Goal: Task Accomplishment & Management: Manage account settings

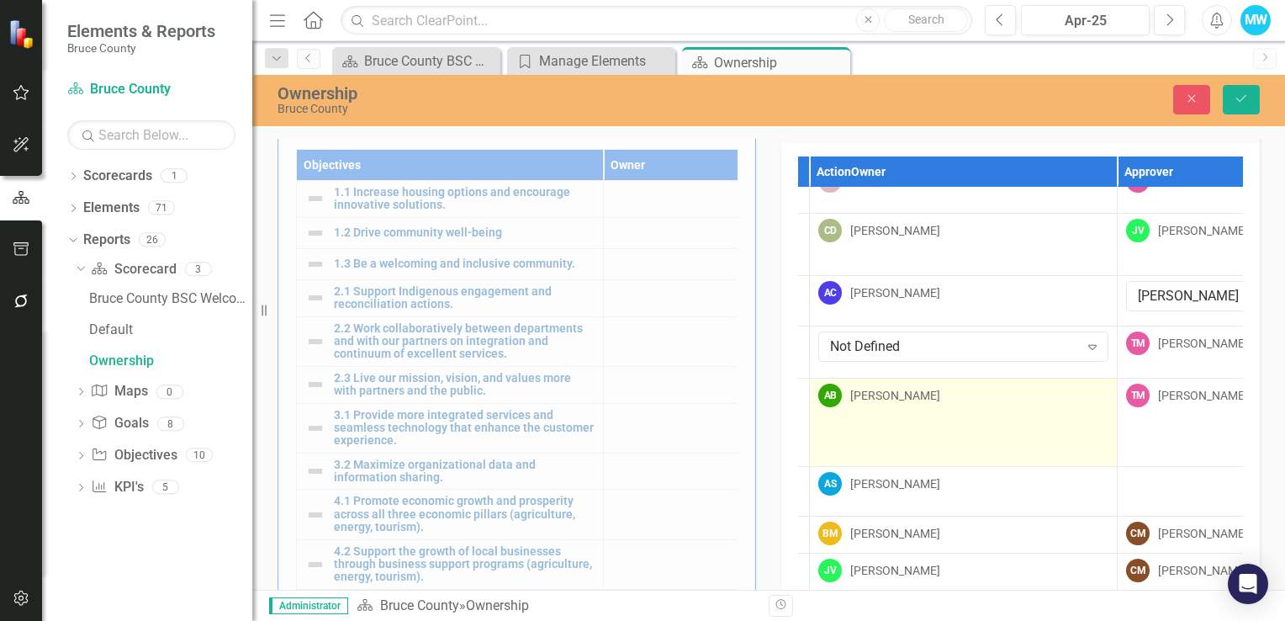
scroll to position [0, 297]
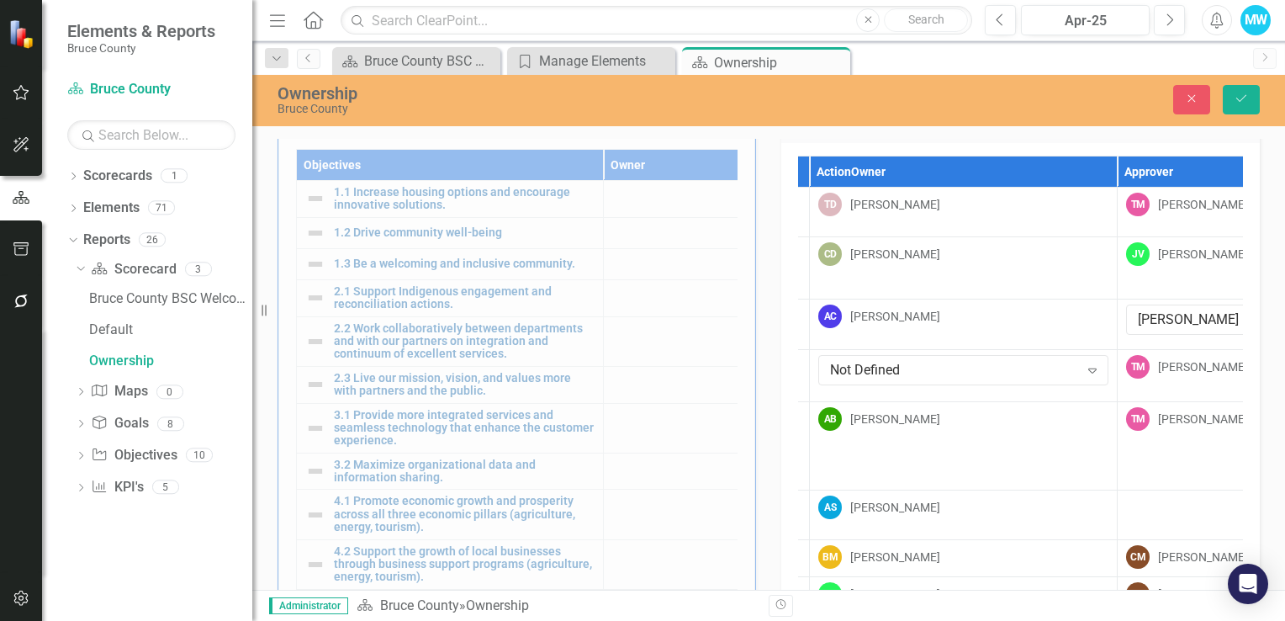
click at [266, 310] on div "Resize" at bounding box center [258, 310] width 13 height 621
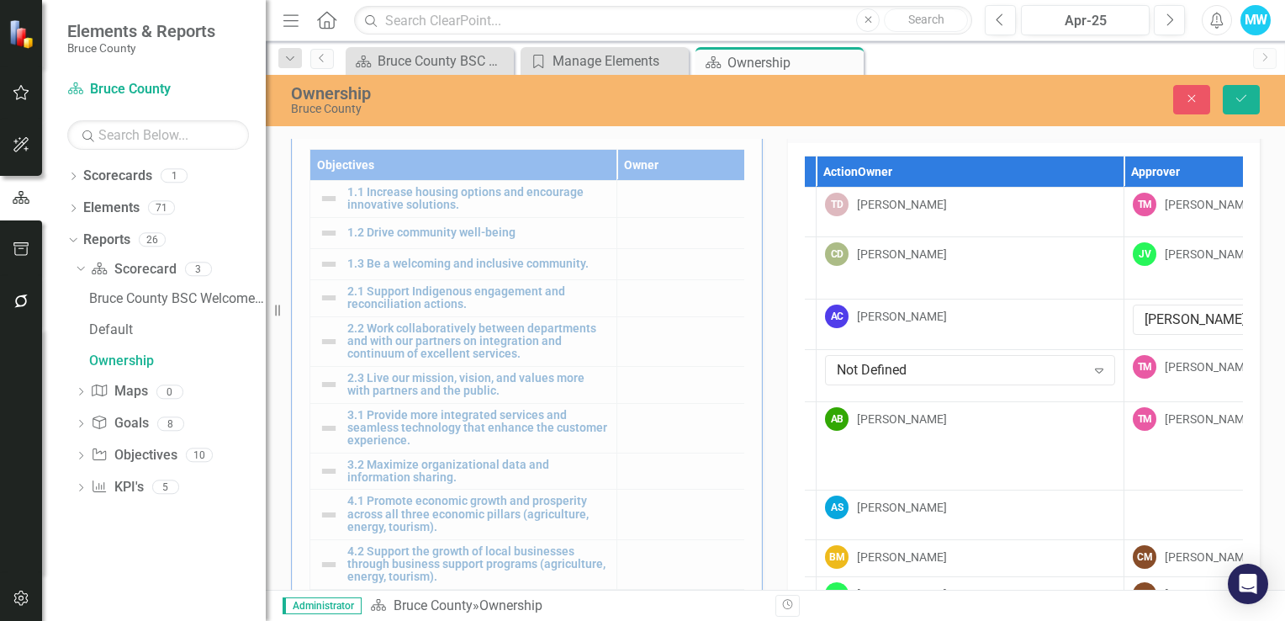
click at [273, 311] on icon "Resize" at bounding box center [281, 310] width 17 height 13
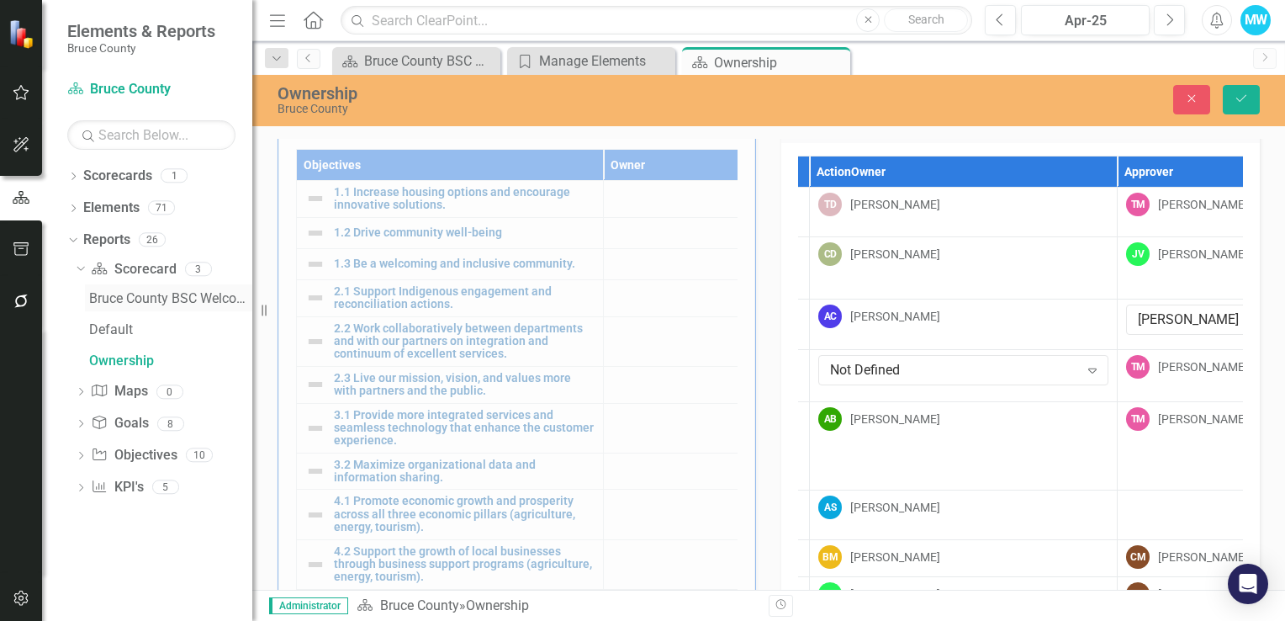
drag, startPoint x: 273, startPoint y: 311, endPoint x: 186, endPoint y: 304, distance: 87.0
click at [186, 304] on div "Elements & Reports Bruce County Scorecard Bruce County Search Dropdown Scorecar…" at bounding box center [126, 310] width 252 height 621
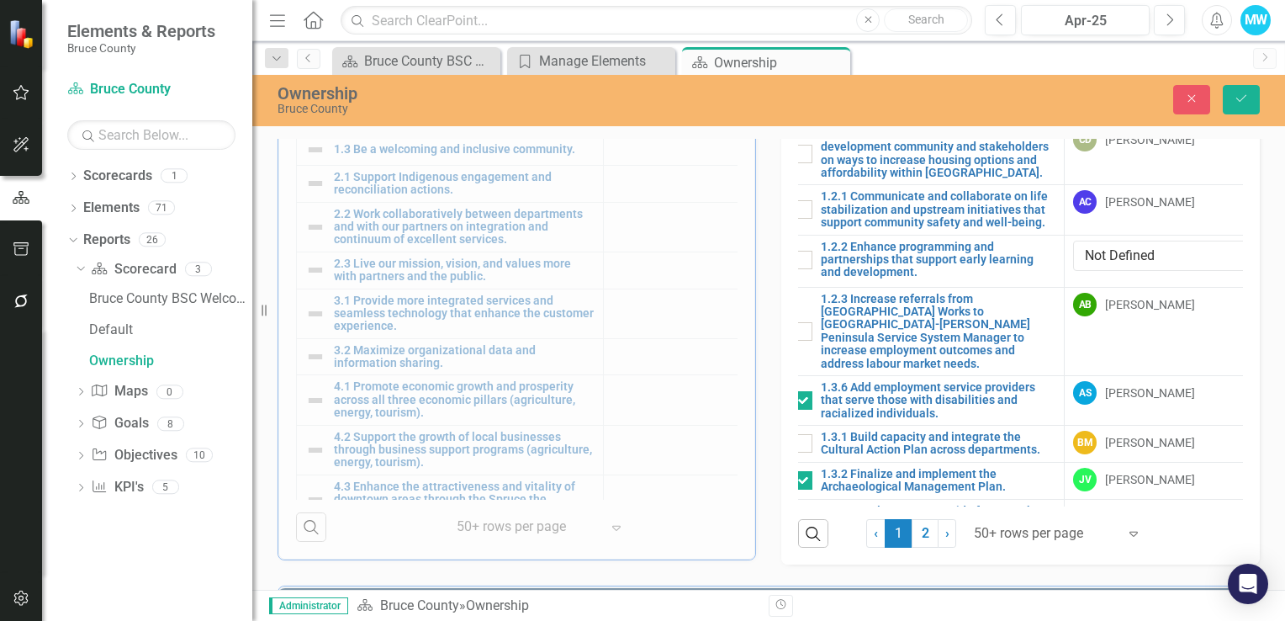
scroll to position [0, 0]
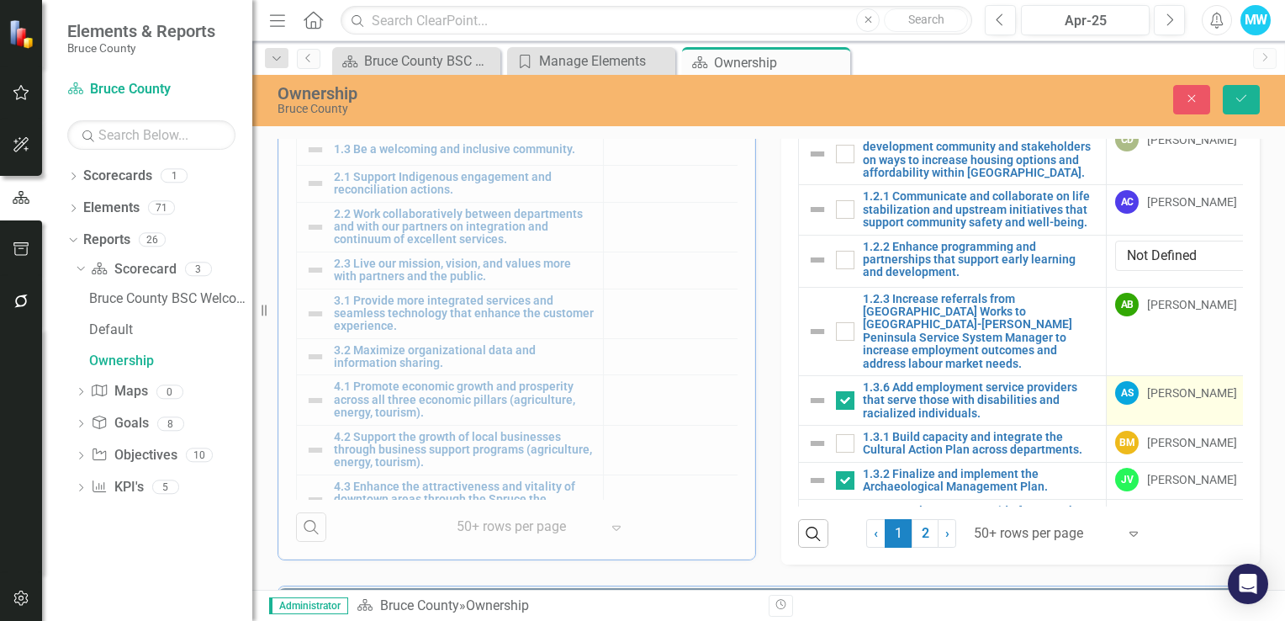
click at [1159, 389] on div "[PERSON_NAME]" at bounding box center [1192, 392] width 90 height 17
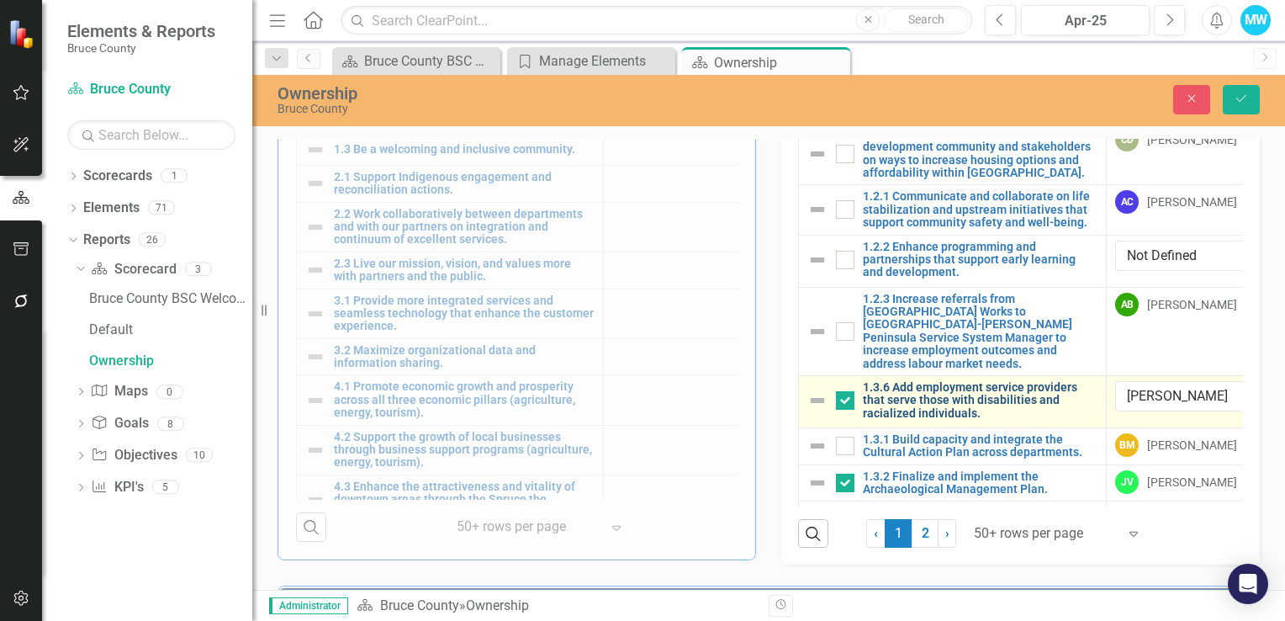
click at [983, 395] on link "1.3.6 Add employment service providers that serve those with disabilities and r…" at bounding box center [980, 400] width 235 height 39
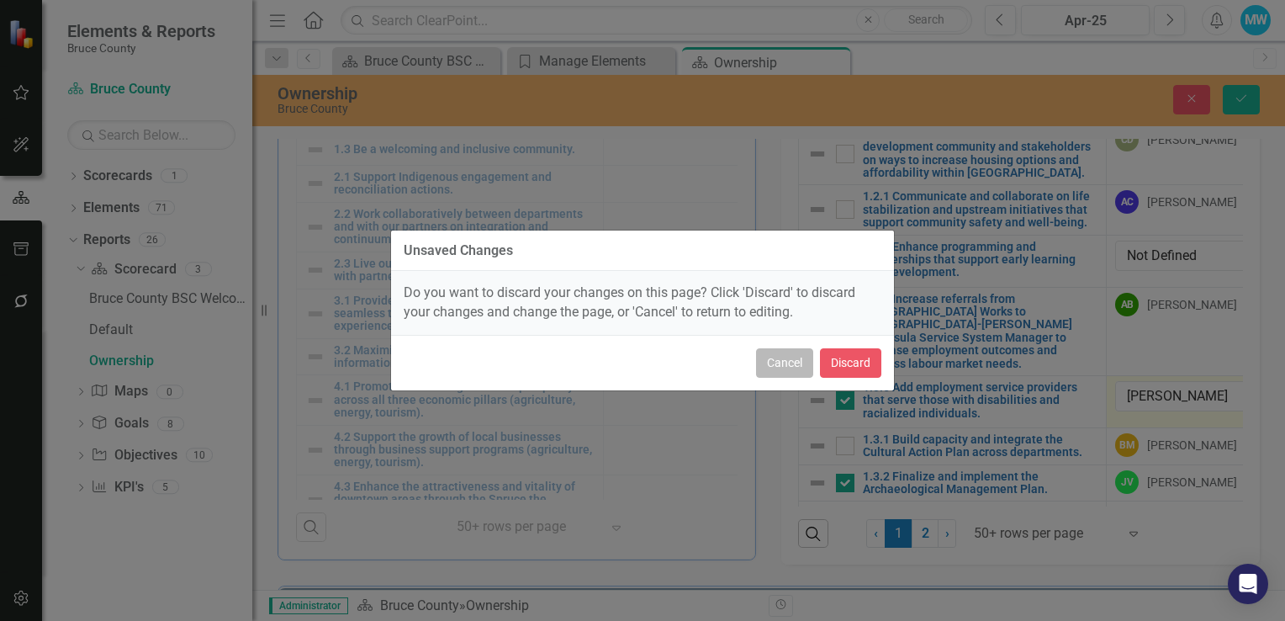
click at [801, 370] on button "Cancel" at bounding box center [784, 362] width 57 height 29
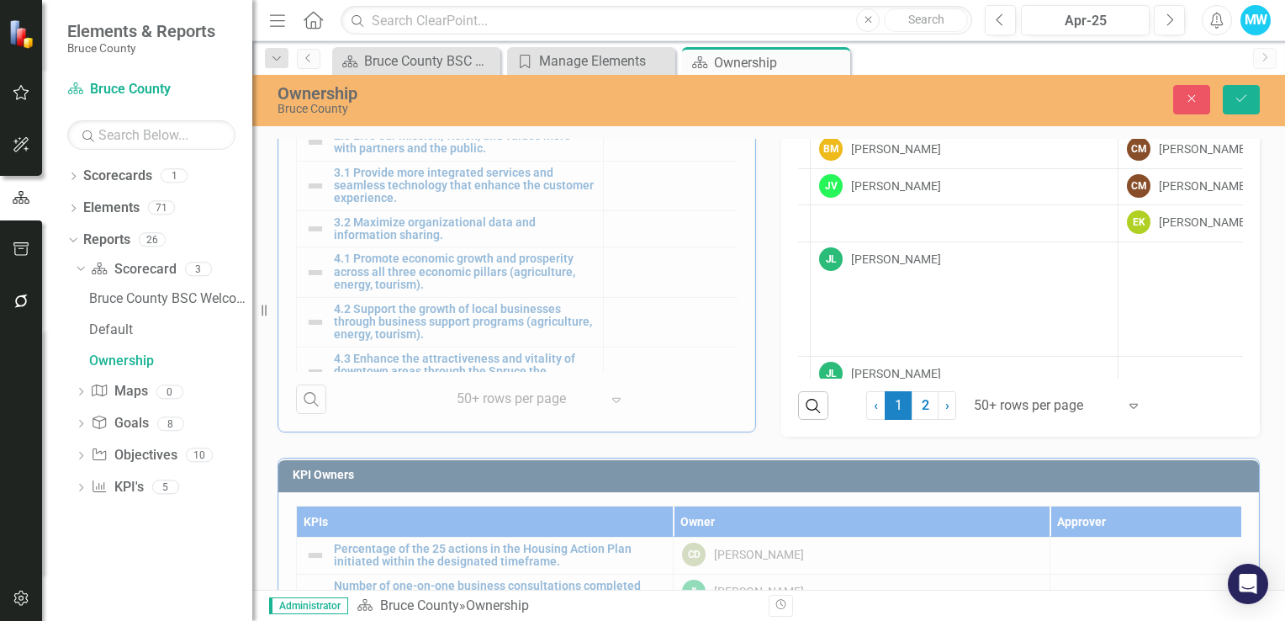
scroll to position [697, 0]
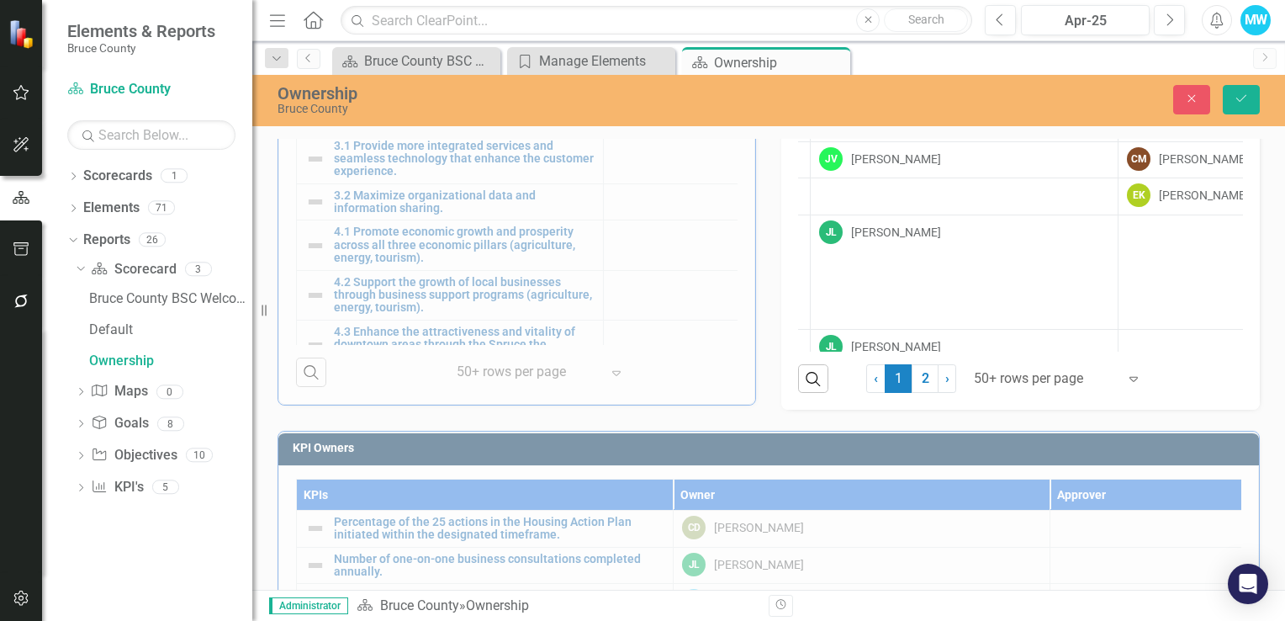
drag, startPoint x: 787, startPoint y: 434, endPoint x: 726, endPoint y: 434, distance: 60.6
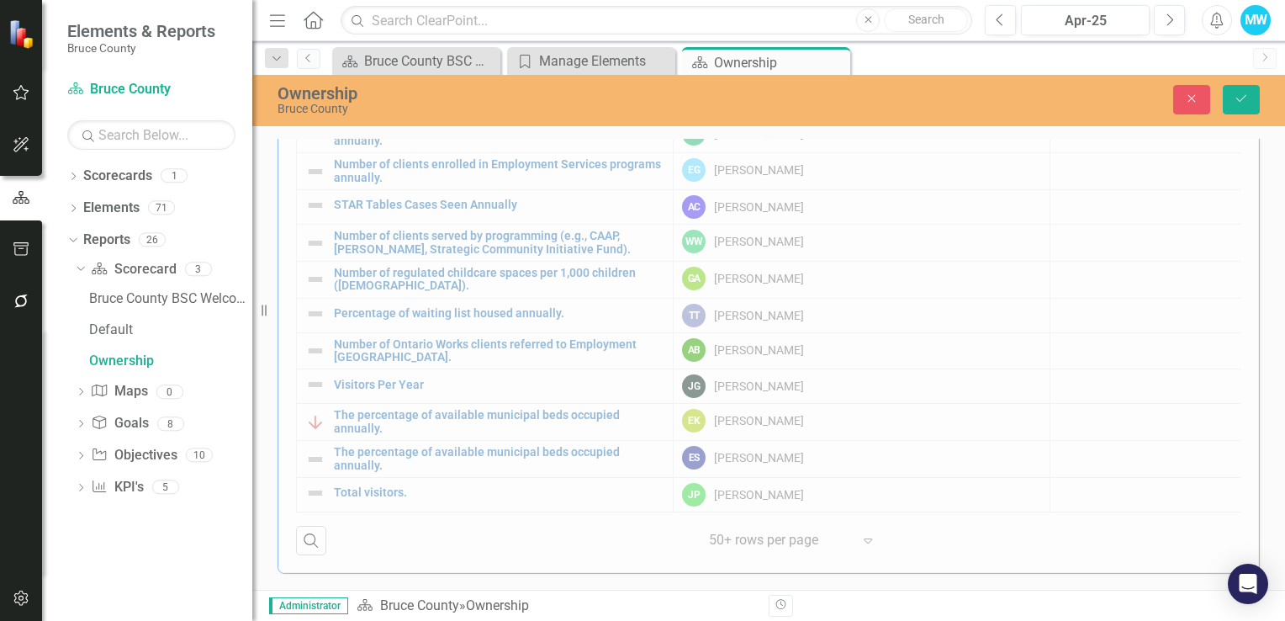
scroll to position [1135, 0]
click at [858, 543] on div "KPI Owners KPIs Owner Approver Percentage of the 25 actions in the Housing Acti…" at bounding box center [769, 276] width 1008 height 594
click at [861, 543] on div "KPI Owners KPIs Owner Approver Percentage of the 25 actions in the Housing Acti…" at bounding box center [769, 276] width 1008 height 594
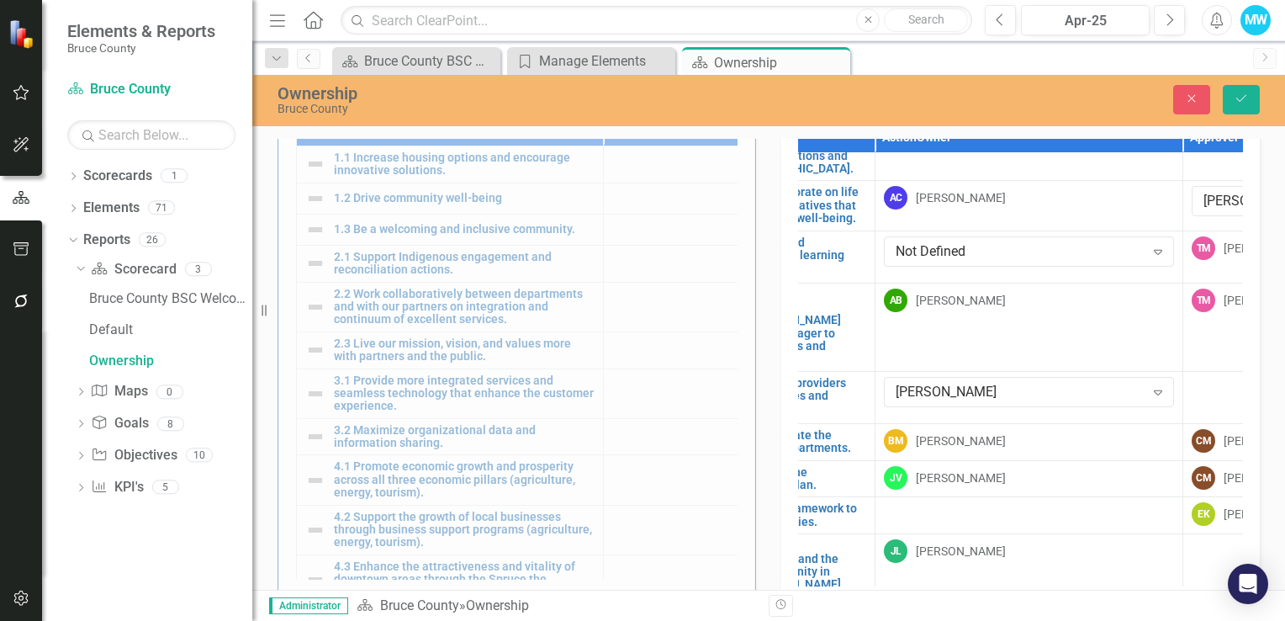
scroll to position [84, 222]
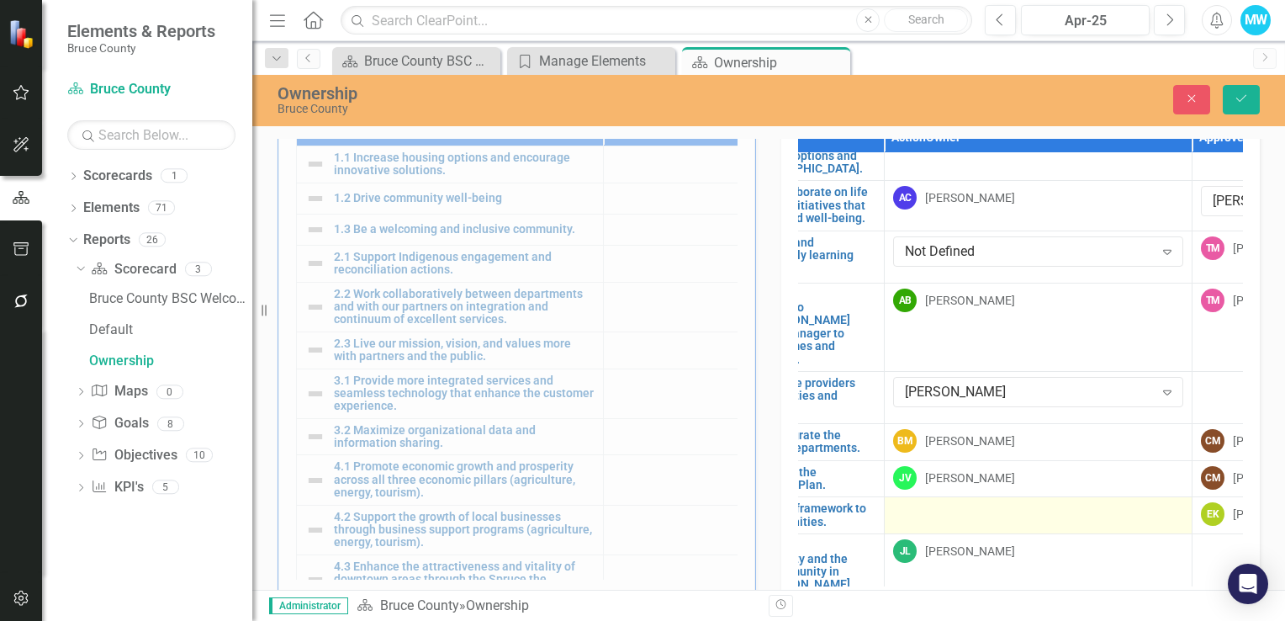
click at [925, 512] on div at bounding box center [1038, 512] width 290 height 20
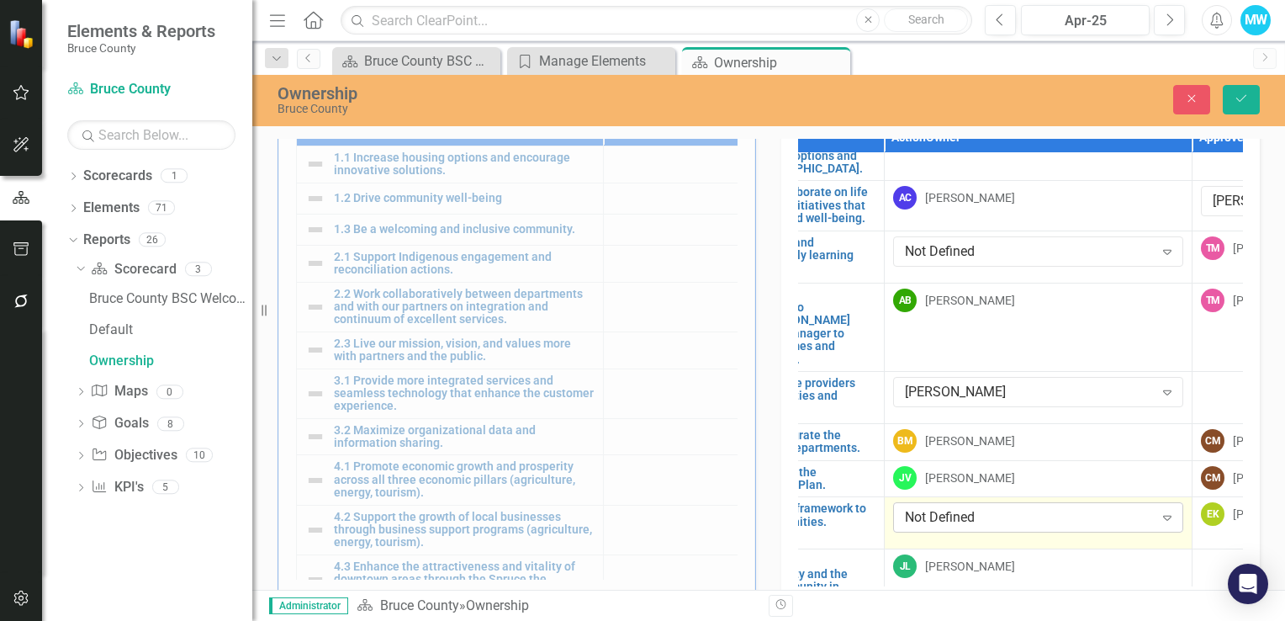
click at [1164, 511] on icon "Expand" at bounding box center [1167, 517] width 17 height 13
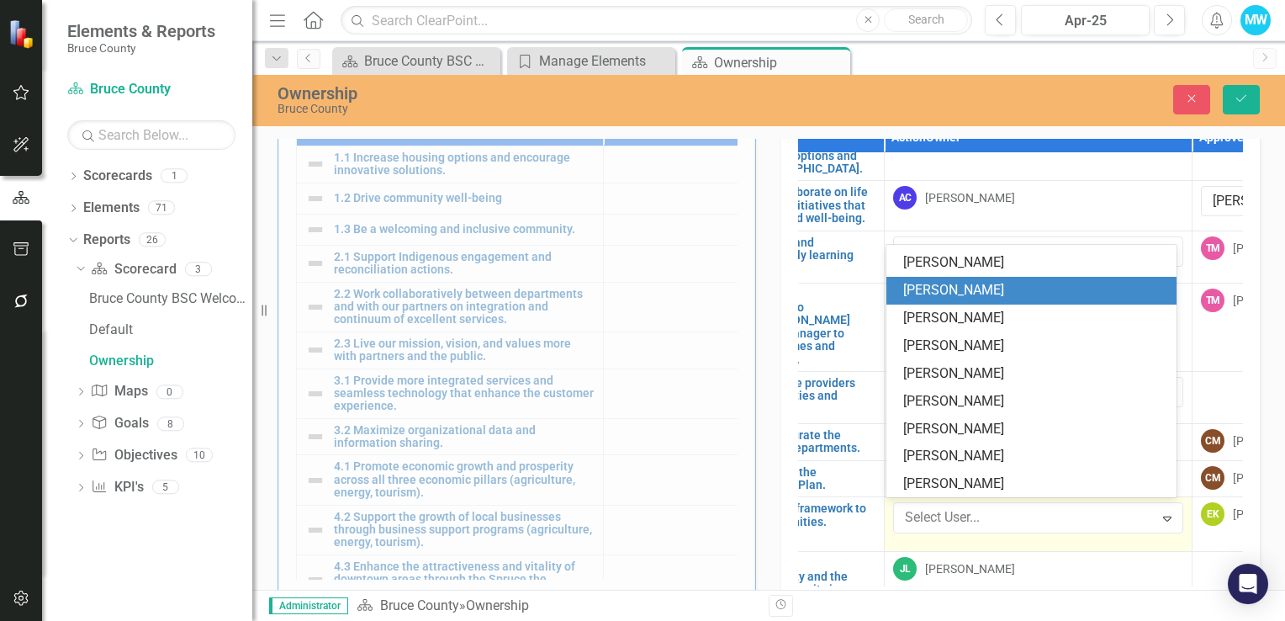
scroll to position [1178, 0]
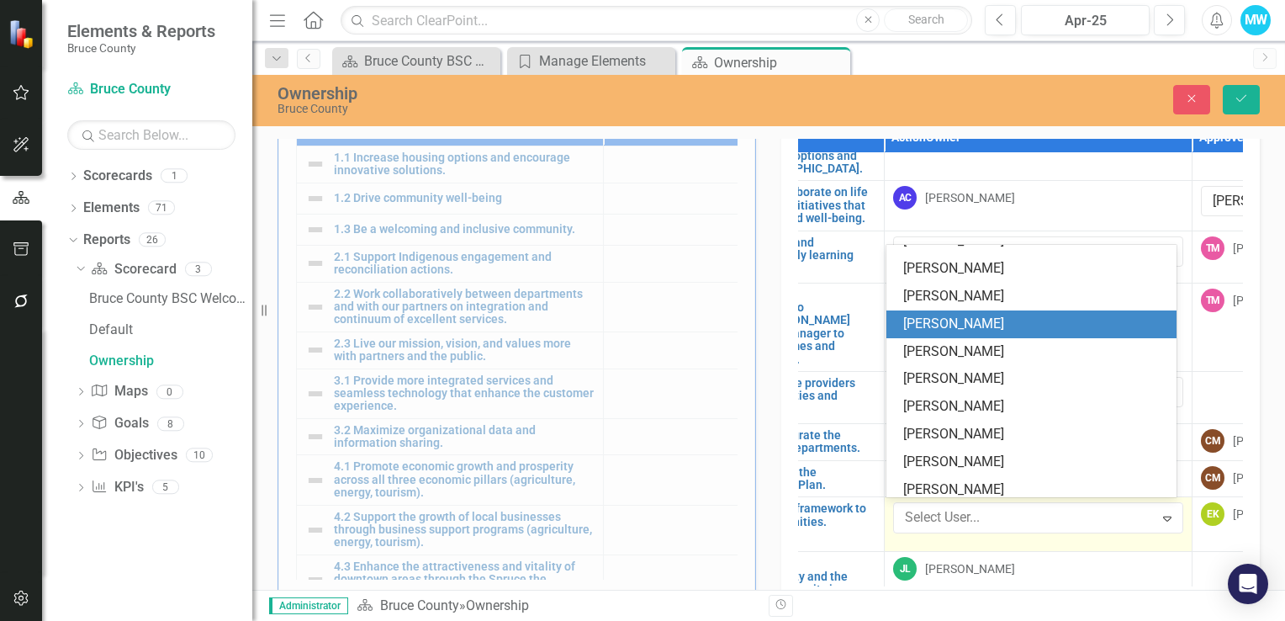
click at [941, 325] on div "[PERSON_NAME]" at bounding box center [1034, 324] width 263 height 19
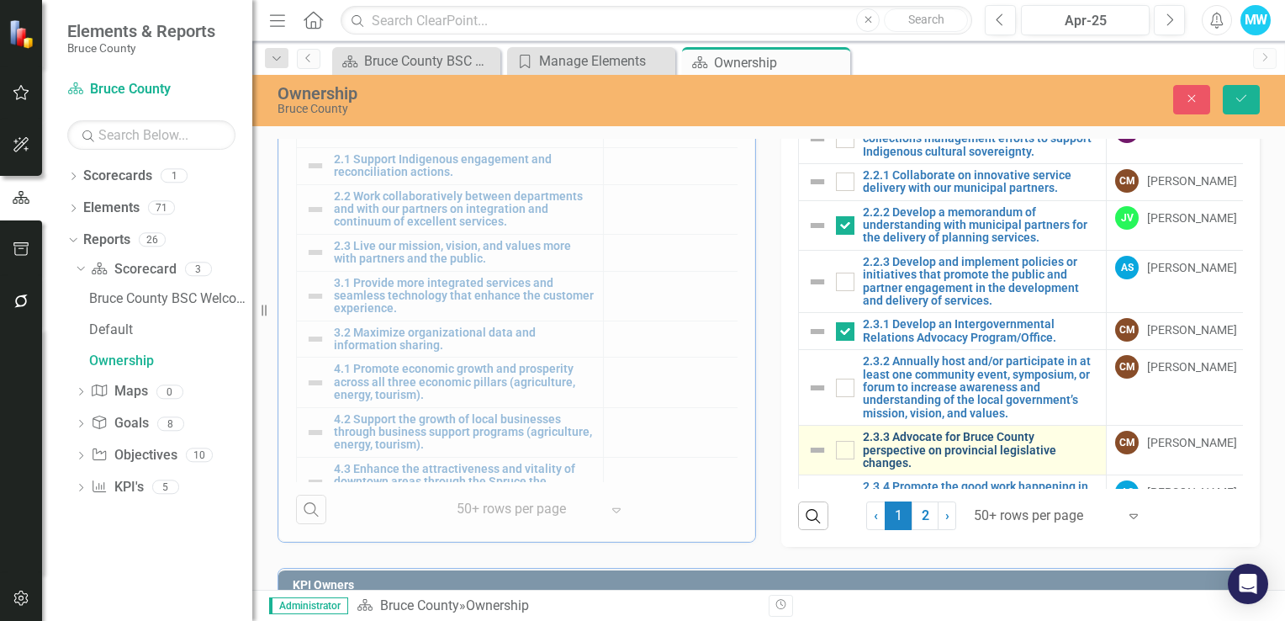
scroll to position [757, 0]
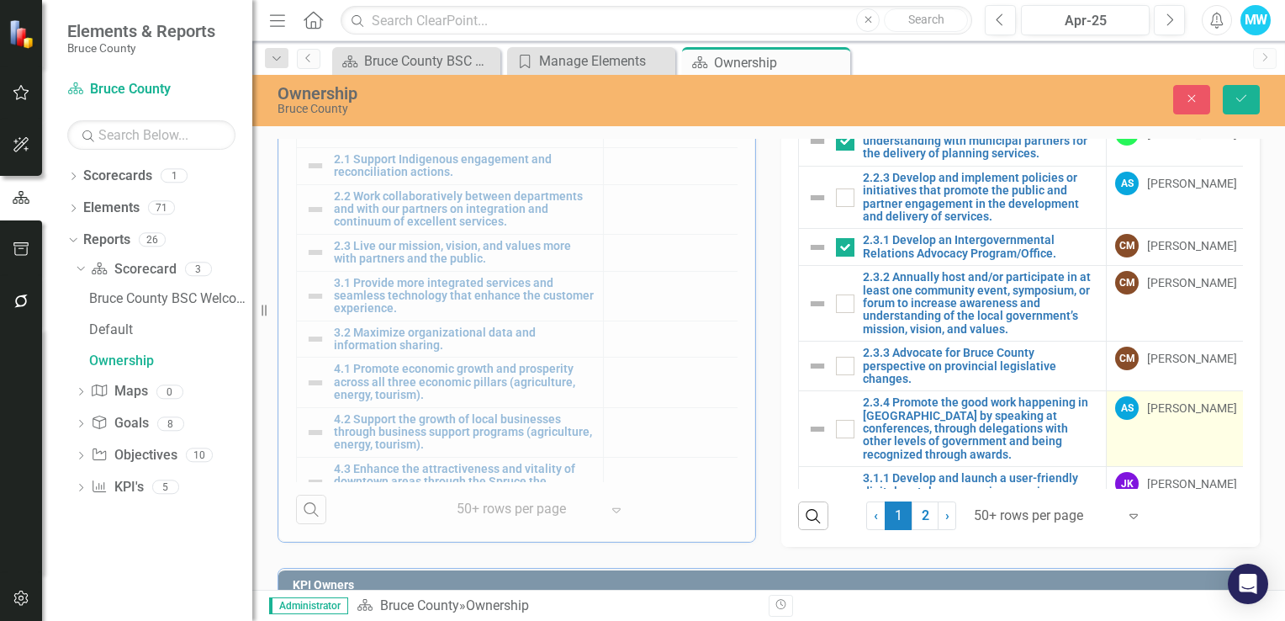
click at [1167, 400] on div "[PERSON_NAME]" at bounding box center [1192, 408] width 90 height 17
click at [1164, 400] on div "[PERSON_NAME]" at bounding box center [1192, 408] width 90 height 17
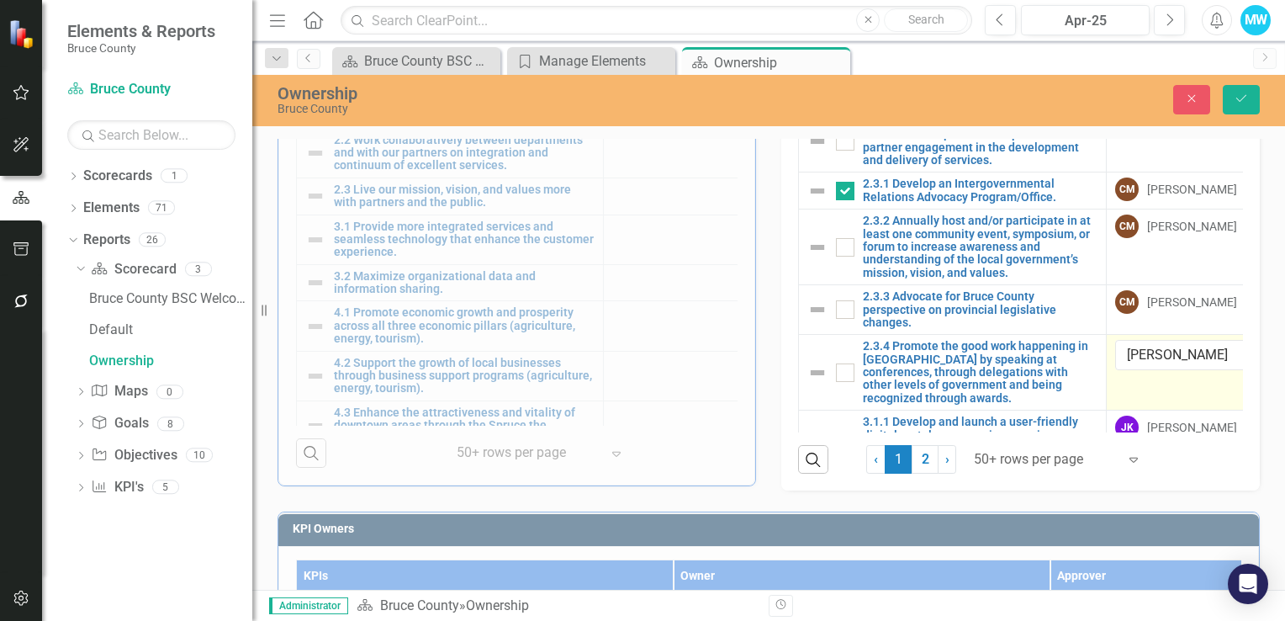
scroll to position [644, 0]
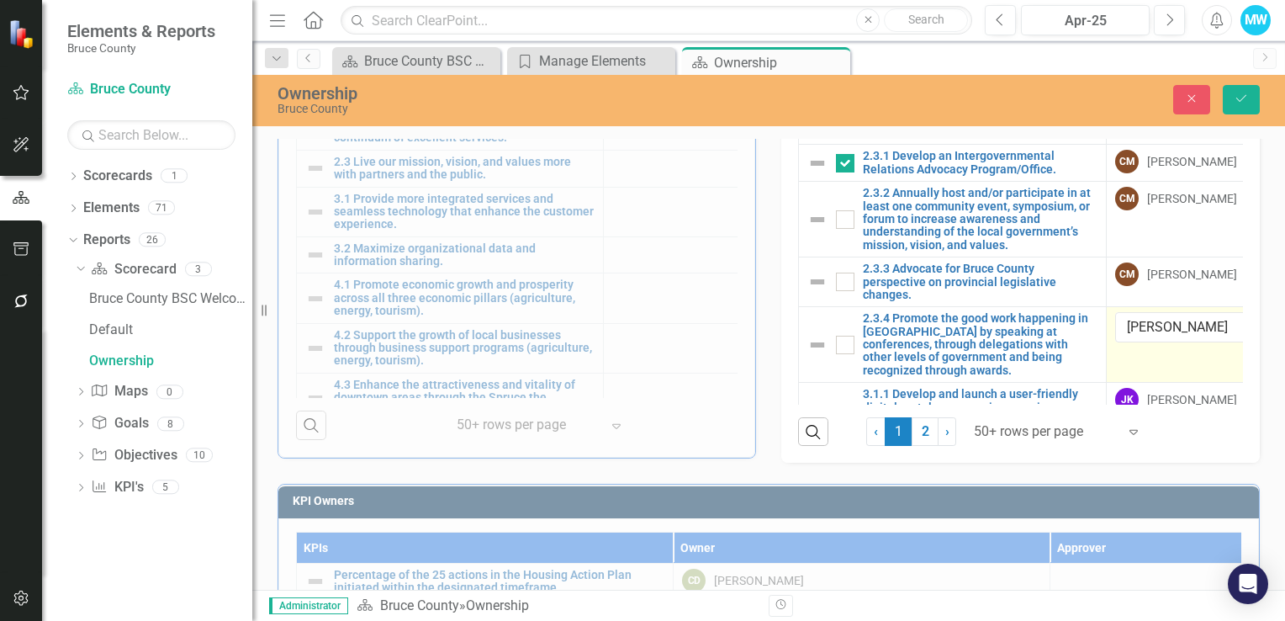
drag, startPoint x: 851, startPoint y: 476, endPoint x: 866, endPoint y: 479, distance: 15.4
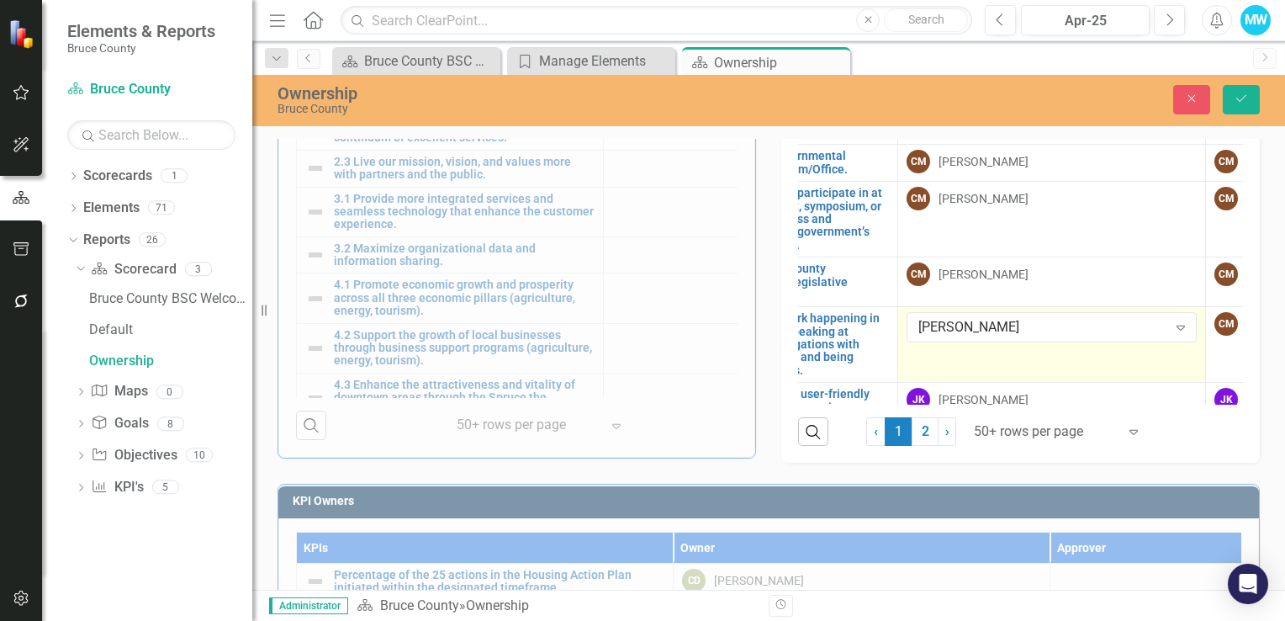
scroll to position [757, 214]
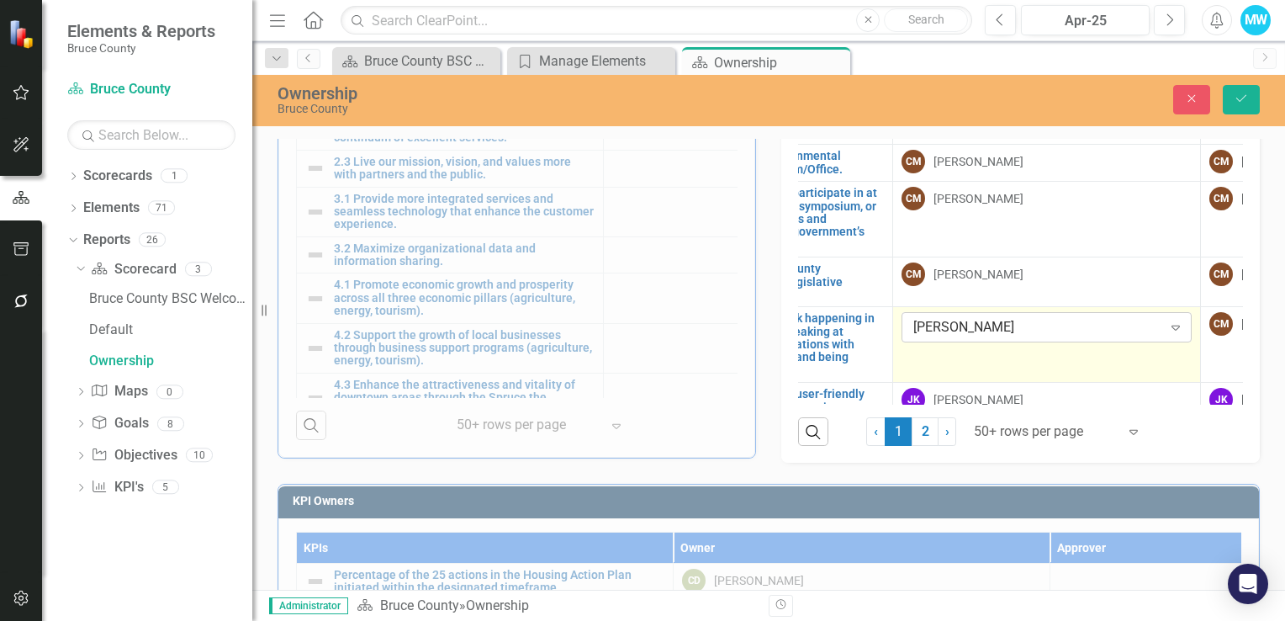
click at [1172, 326] on icon at bounding box center [1176, 328] width 8 height 5
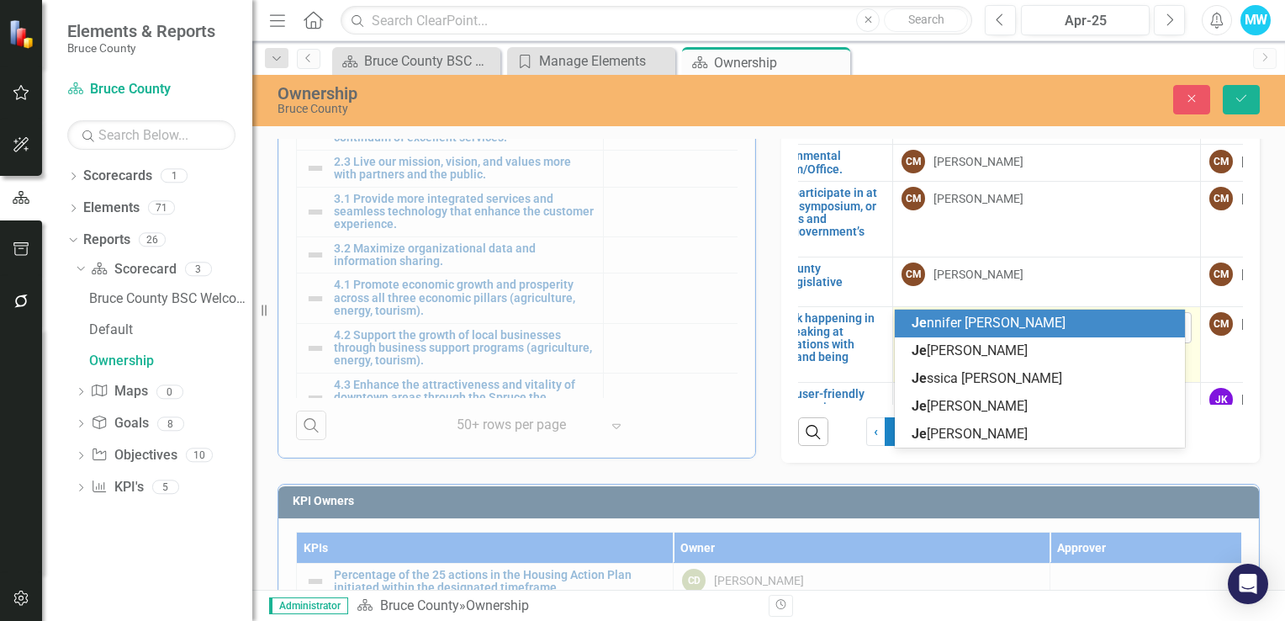
scroll to position [0, 0]
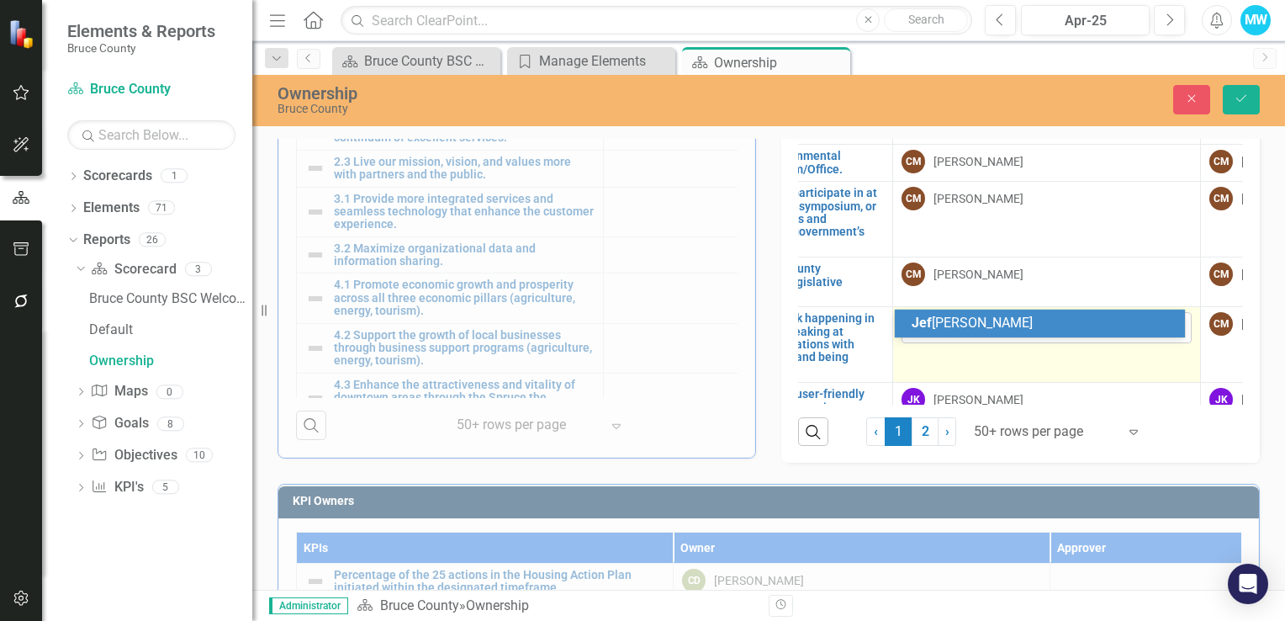
type input "[PERSON_NAME]"
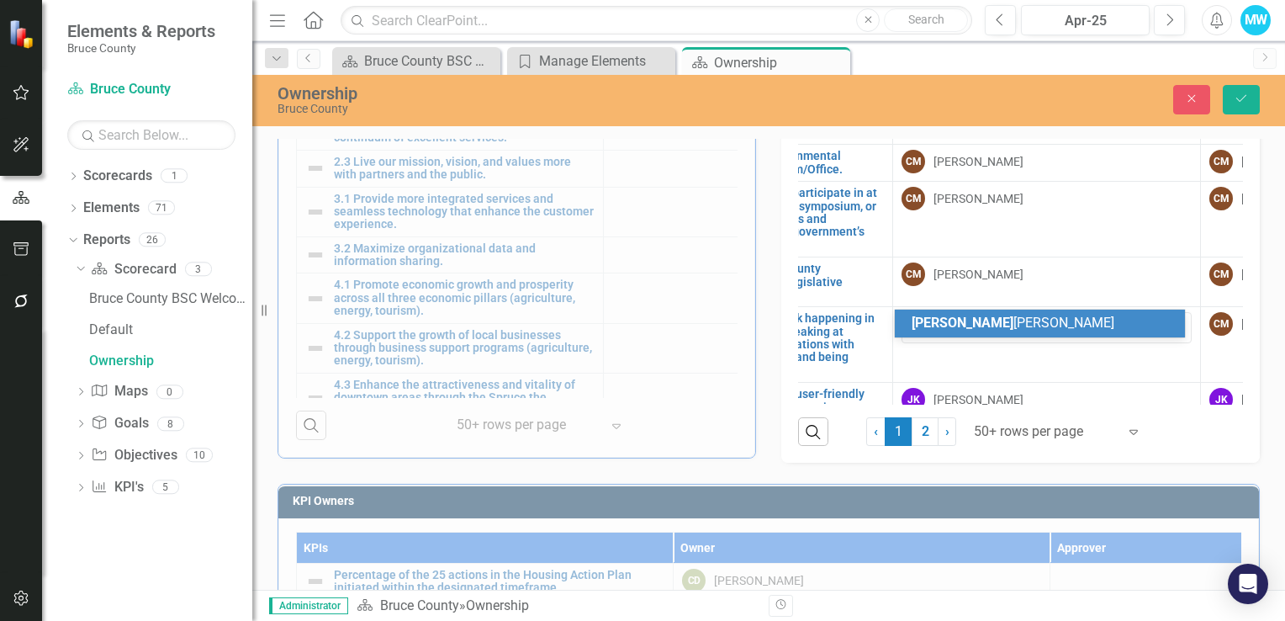
click at [991, 323] on span "[PERSON_NAME] [PERSON_NAME]" at bounding box center [1013, 323] width 203 height 16
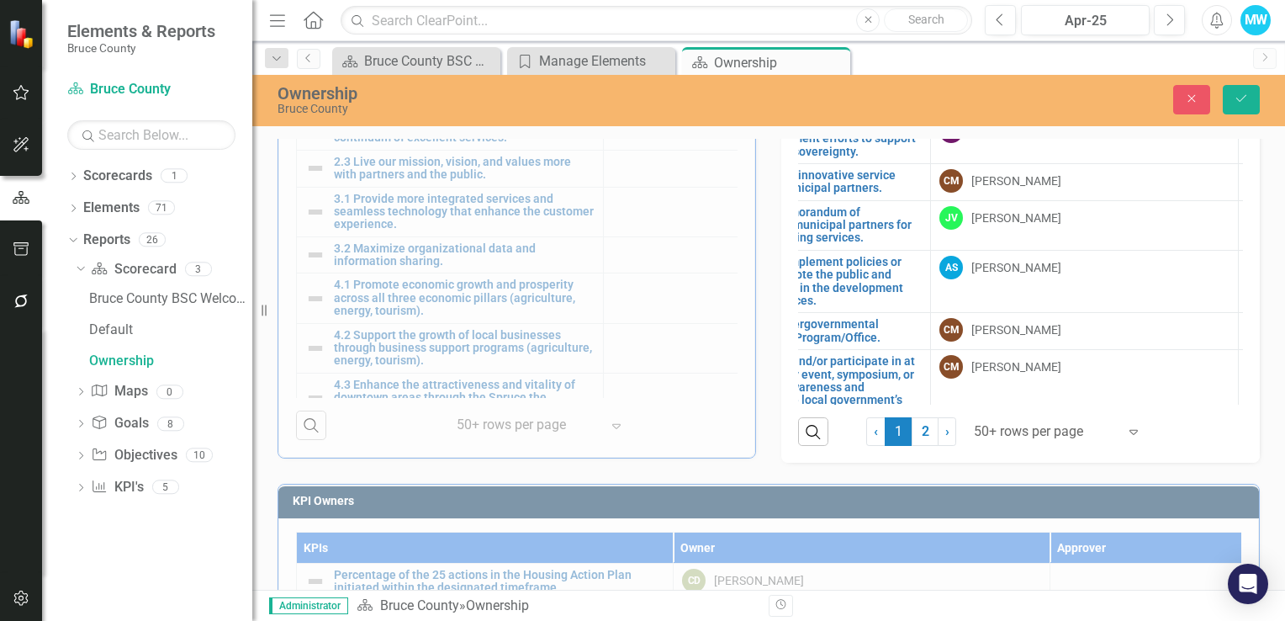
scroll to position [589, 178]
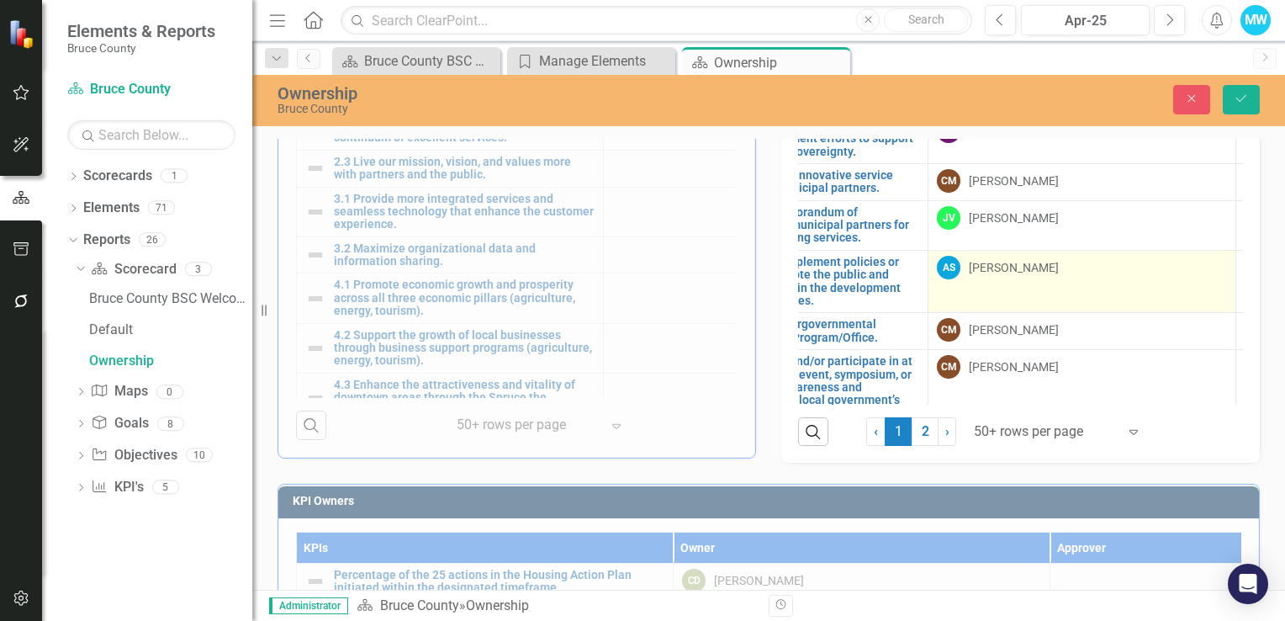
click at [1003, 259] on div "[PERSON_NAME]" at bounding box center [1014, 267] width 90 height 17
click at [1002, 259] on div "[PERSON_NAME]" at bounding box center [1014, 267] width 90 height 17
click at [1206, 264] on icon "Expand" at bounding box center [1211, 270] width 17 height 13
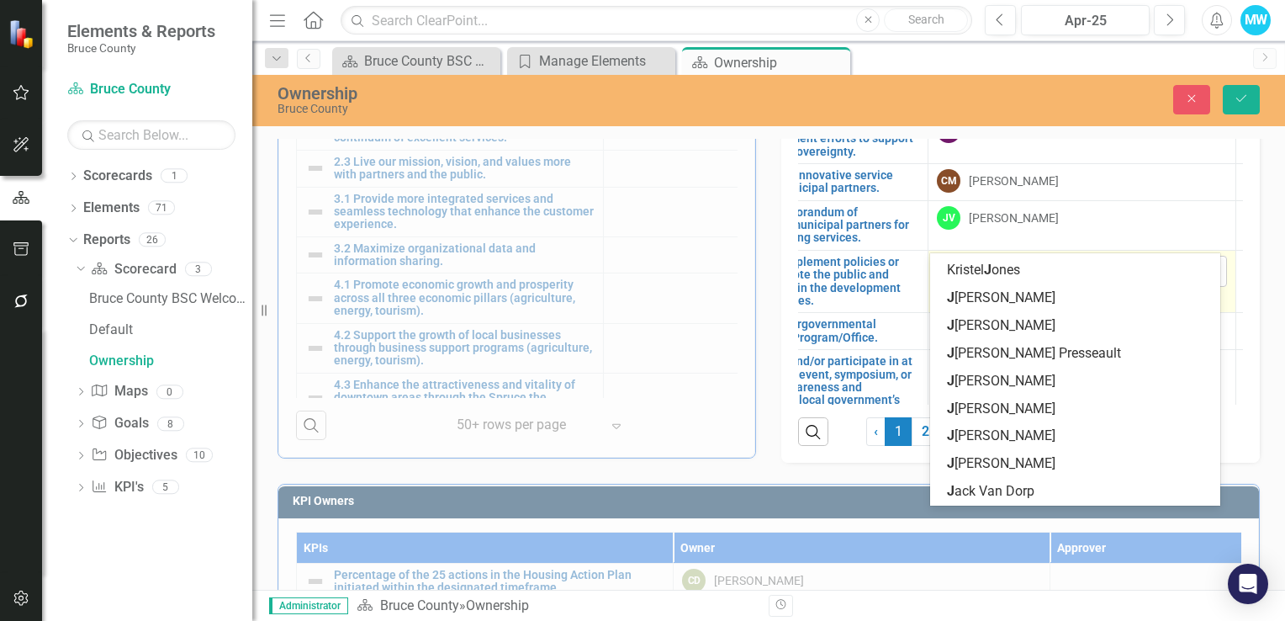
scroll to position [0, 0]
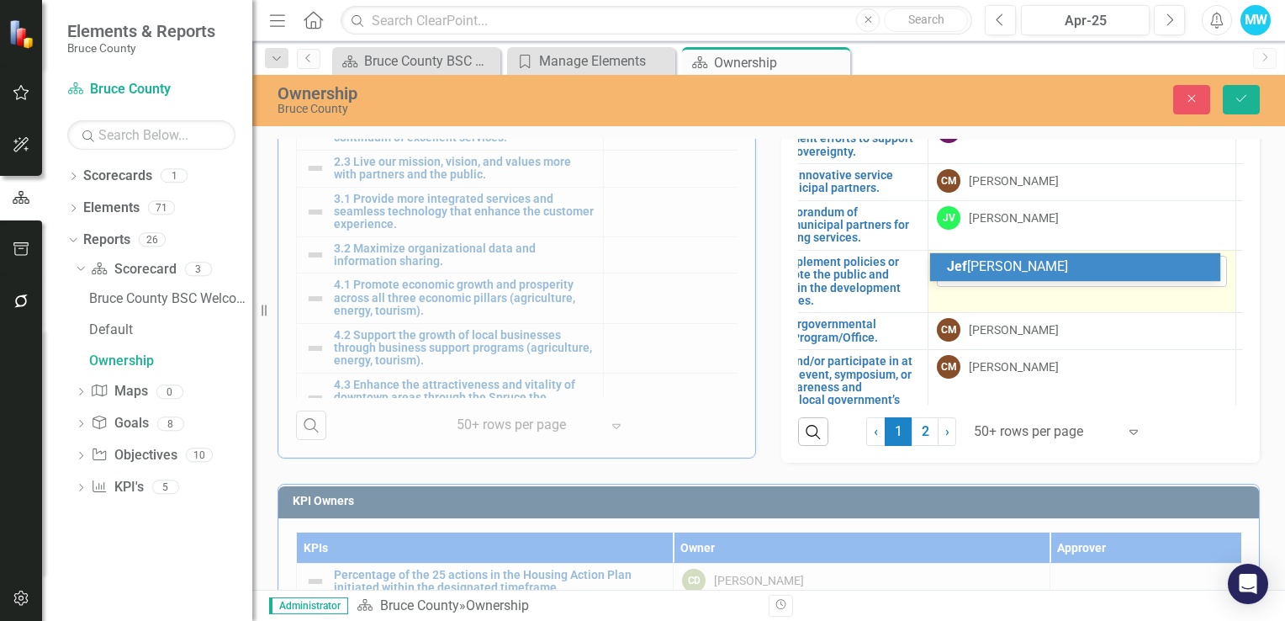
type input "[PERSON_NAME]"
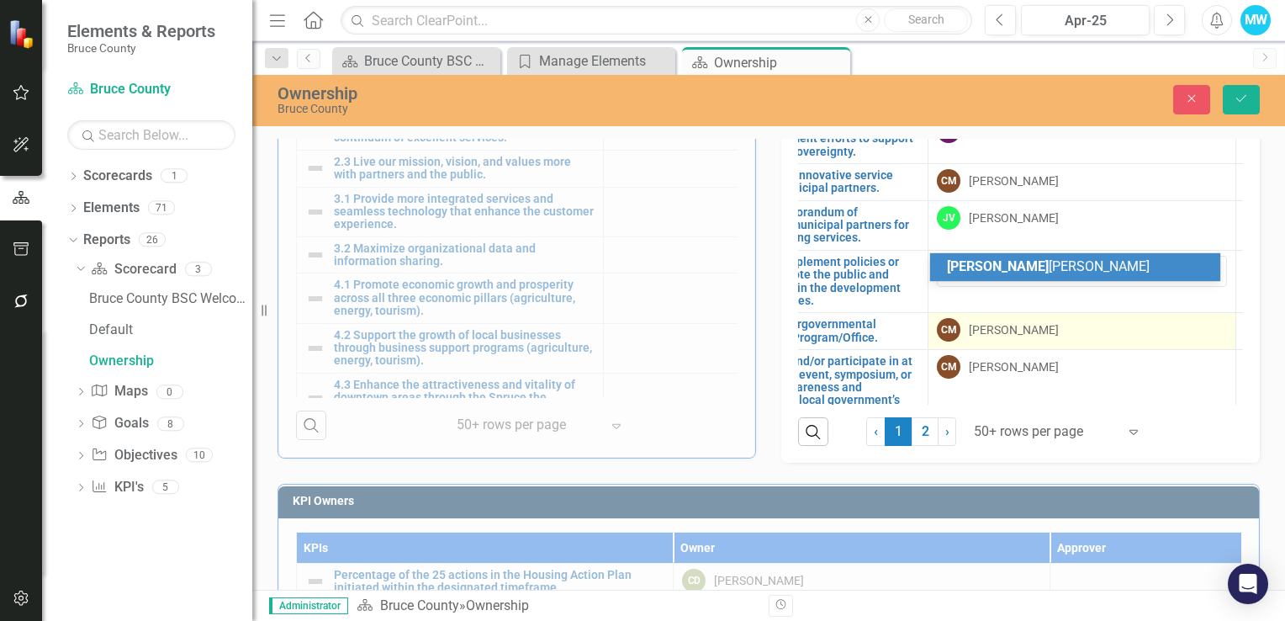
click at [1137, 318] on div "CM [PERSON_NAME]" at bounding box center [1082, 330] width 290 height 24
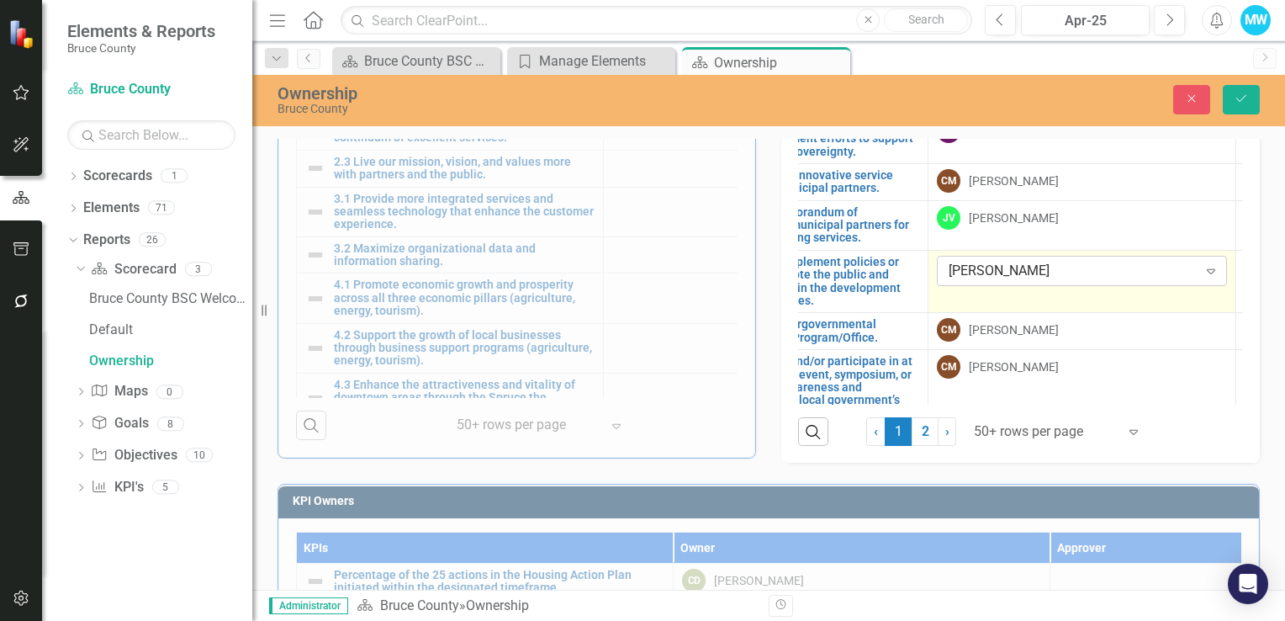
click at [1208, 264] on icon "Expand" at bounding box center [1211, 270] width 17 height 13
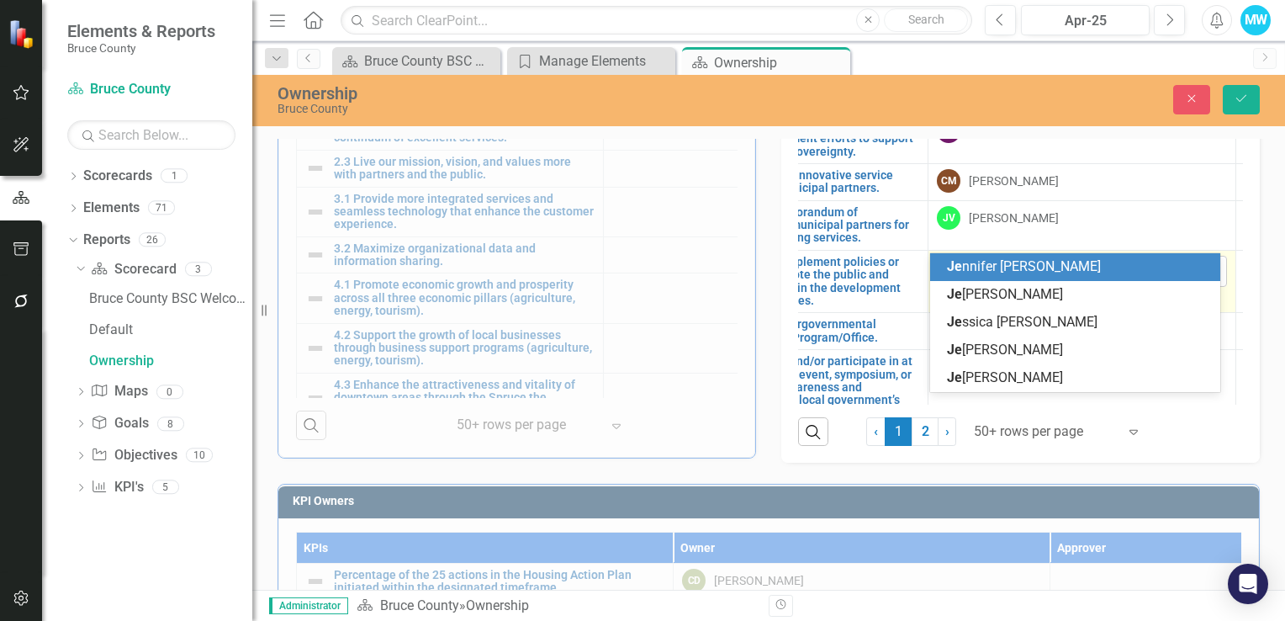
type input "jef"
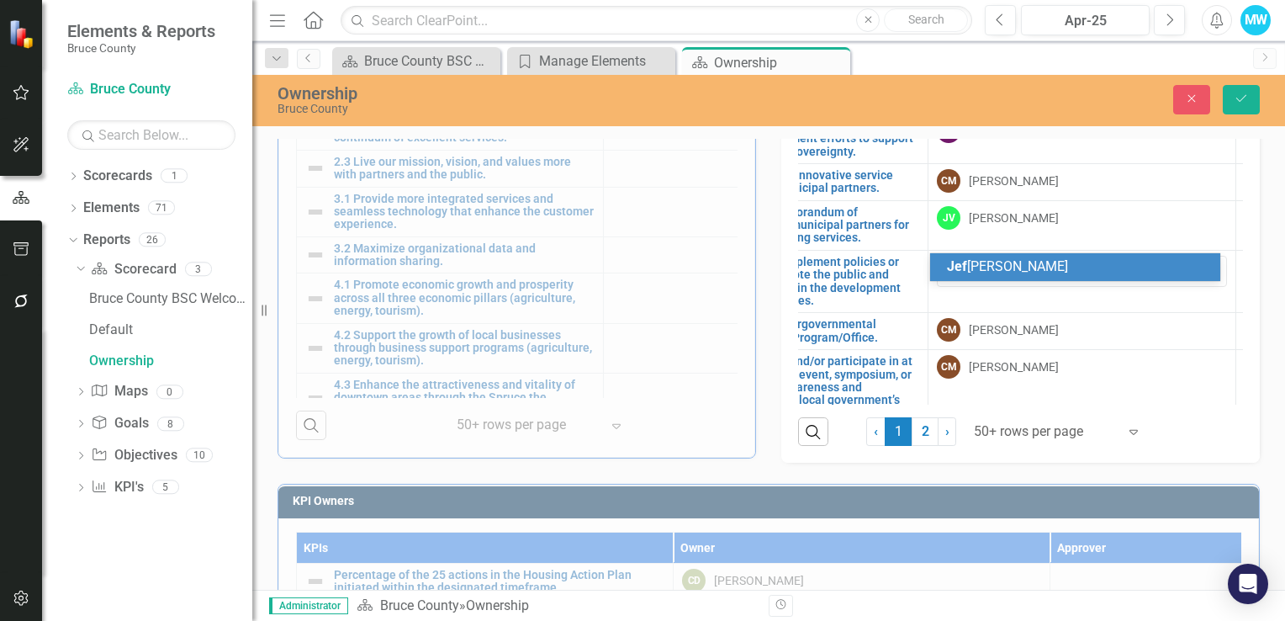
click at [1042, 269] on div "[PERSON_NAME]" at bounding box center [1078, 266] width 263 height 19
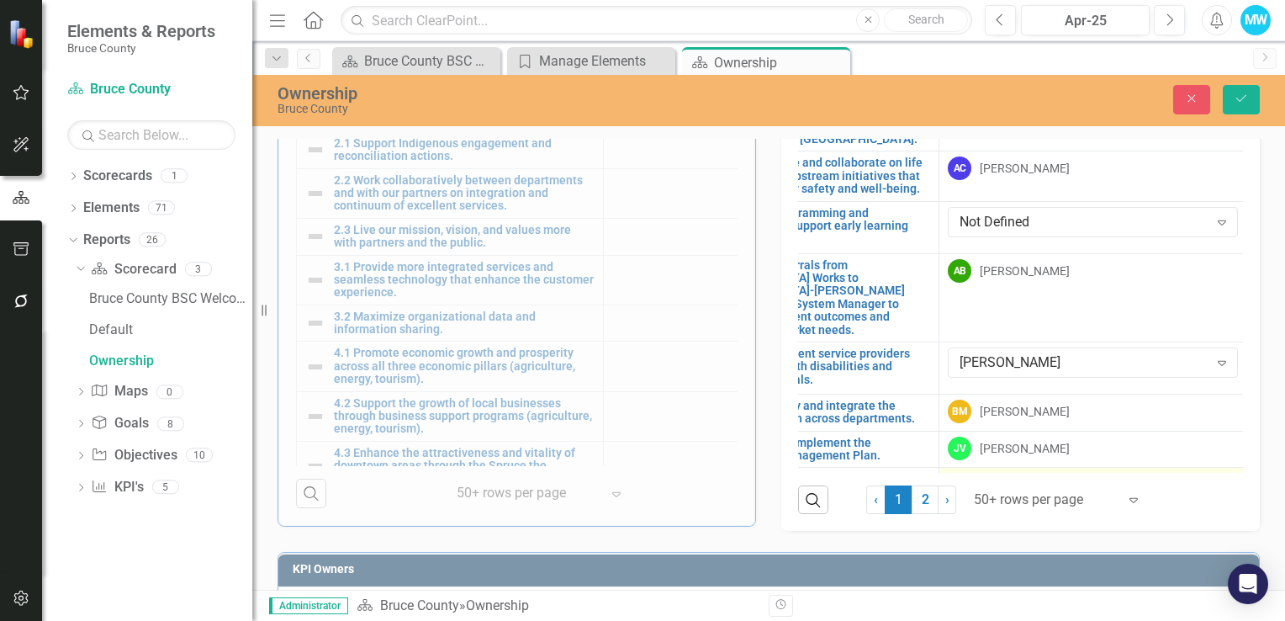
scroll to position [0, 172]
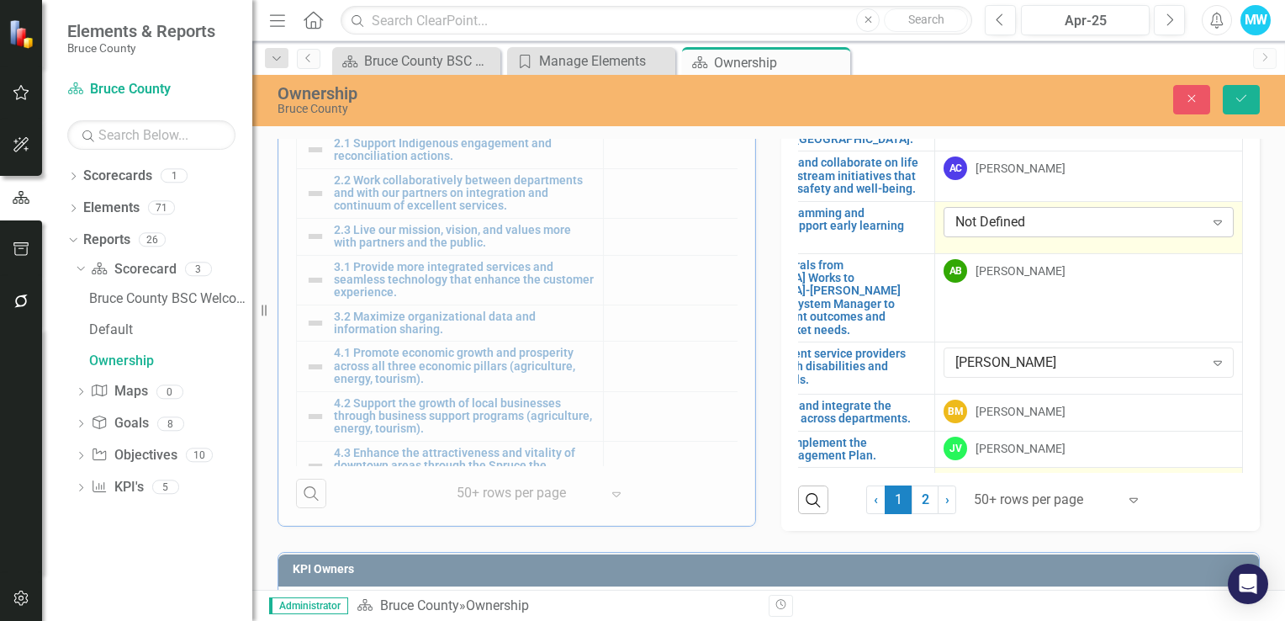
click at [1215, 225] on icon "Expand" at bounding box center [1218, 221] width 17 height 13
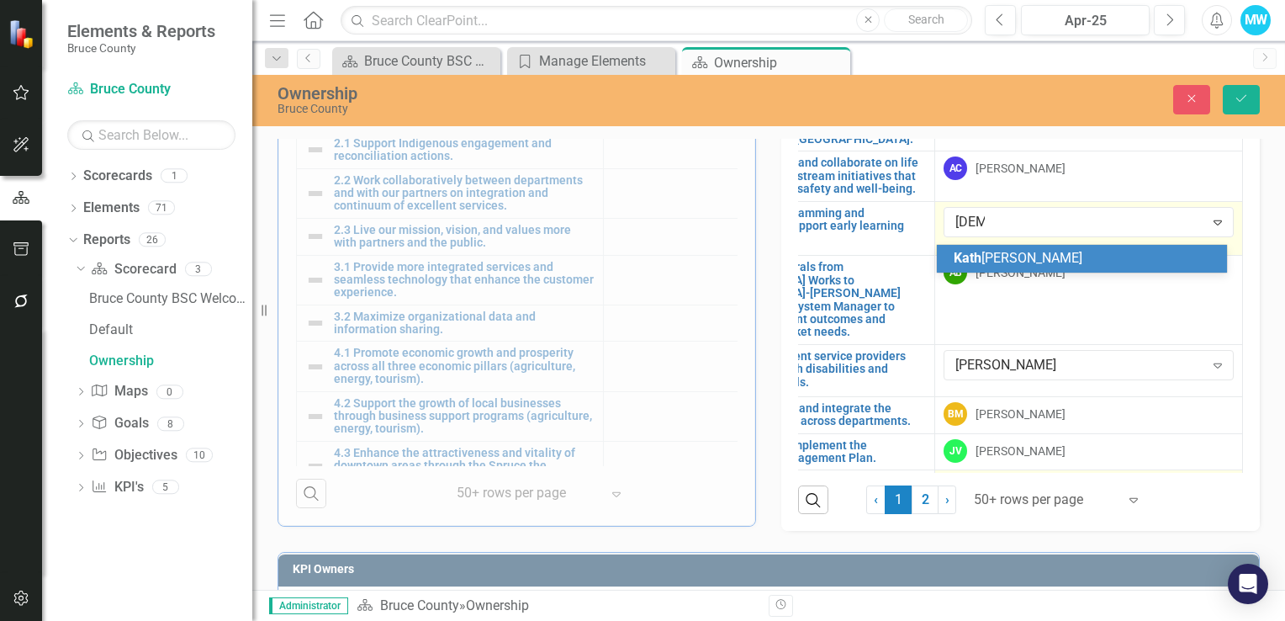
type input "[PERSON_NAME]"
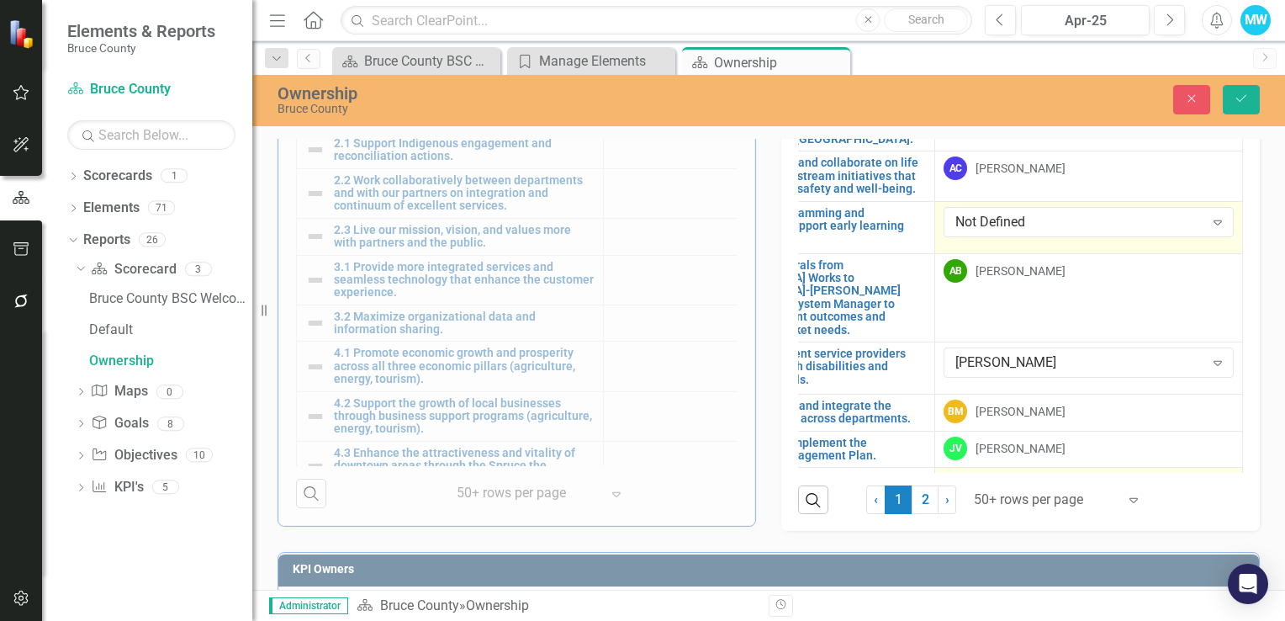
drag, startPoint x: 987, startPoint y: 229, endPoint x: 935, endPoint y: 236, distance: 51.9
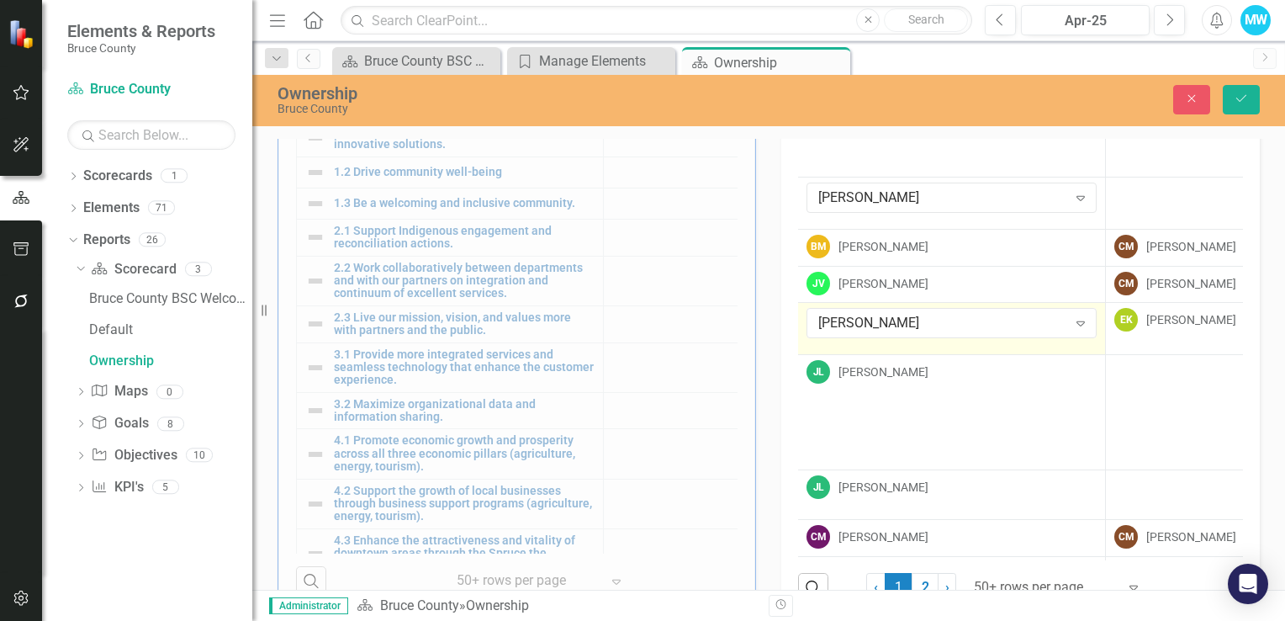
scroll to position [252, 313]
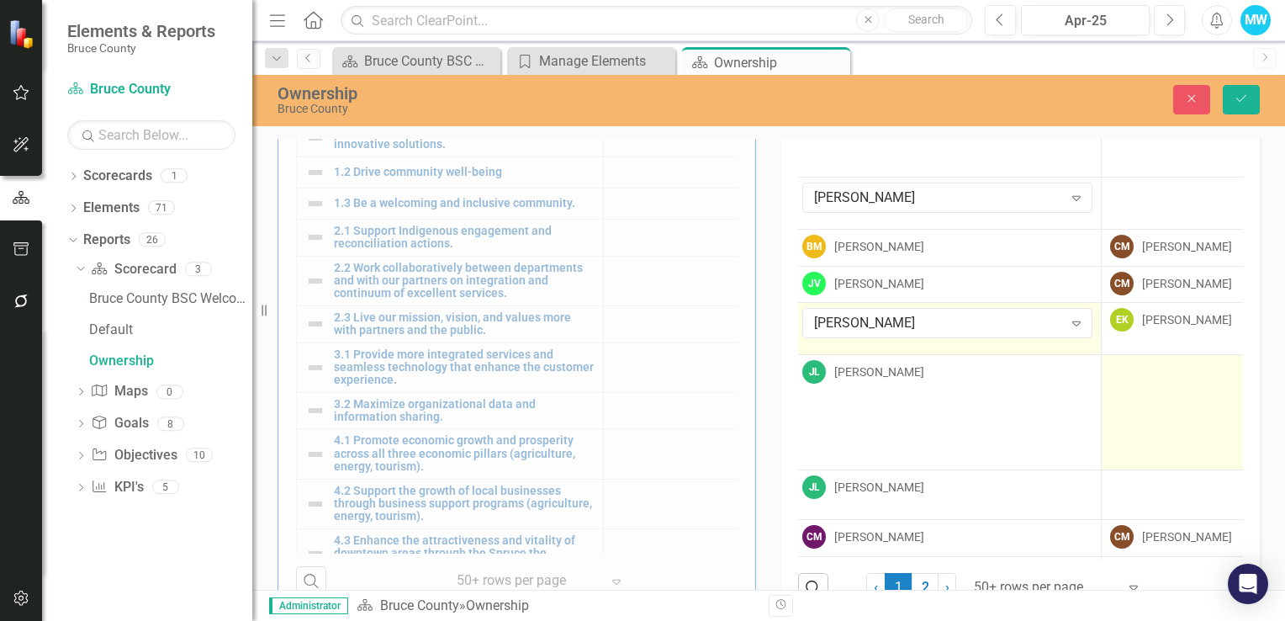
click at [1121, 365] on div at bounding box center [1255, 370] width 290 height 20
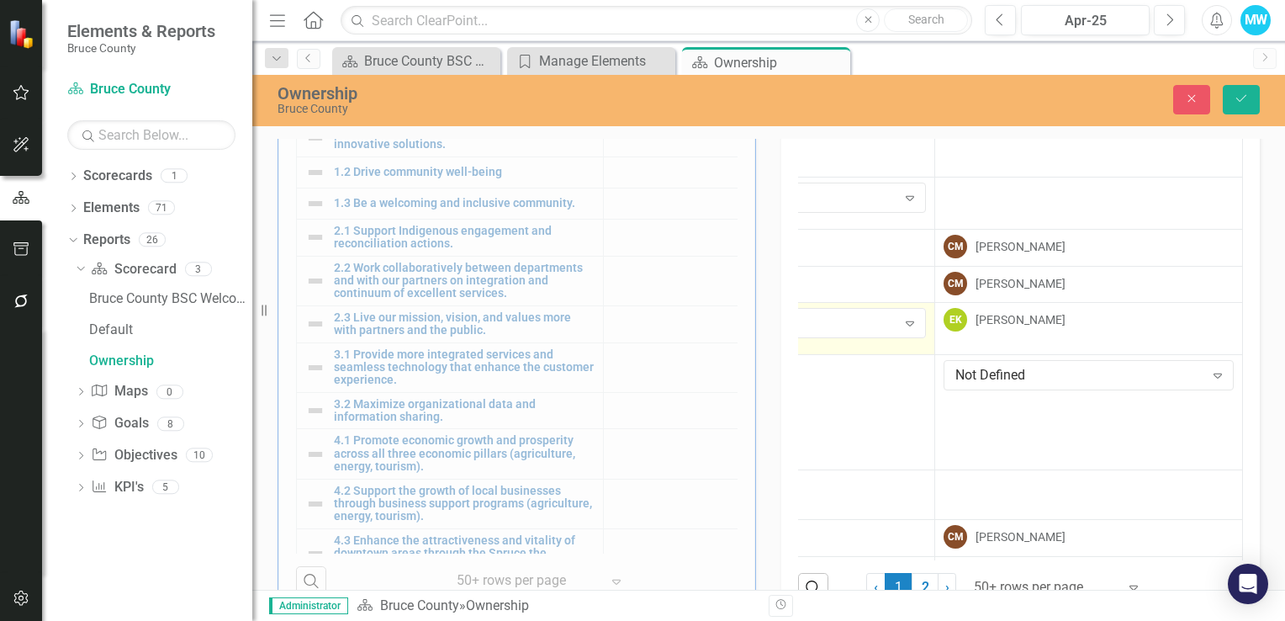
scroll to position [252, 497]
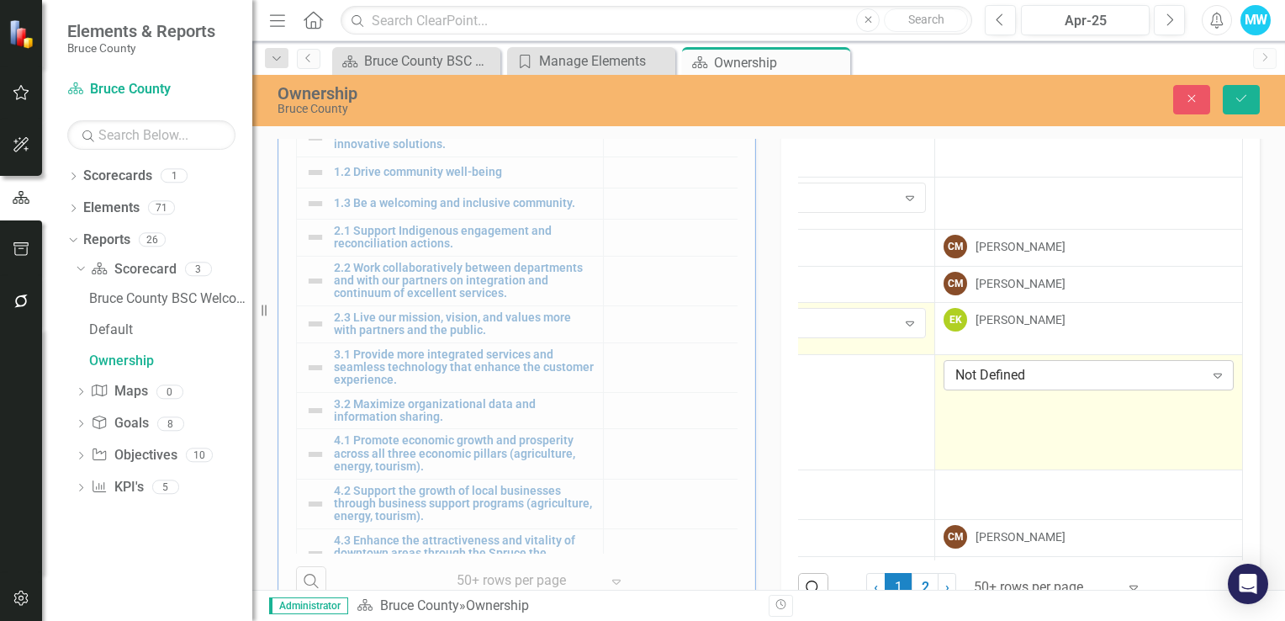
click at [1214, 374] on icon at bounding box center [1218, 376] width 8 height 5
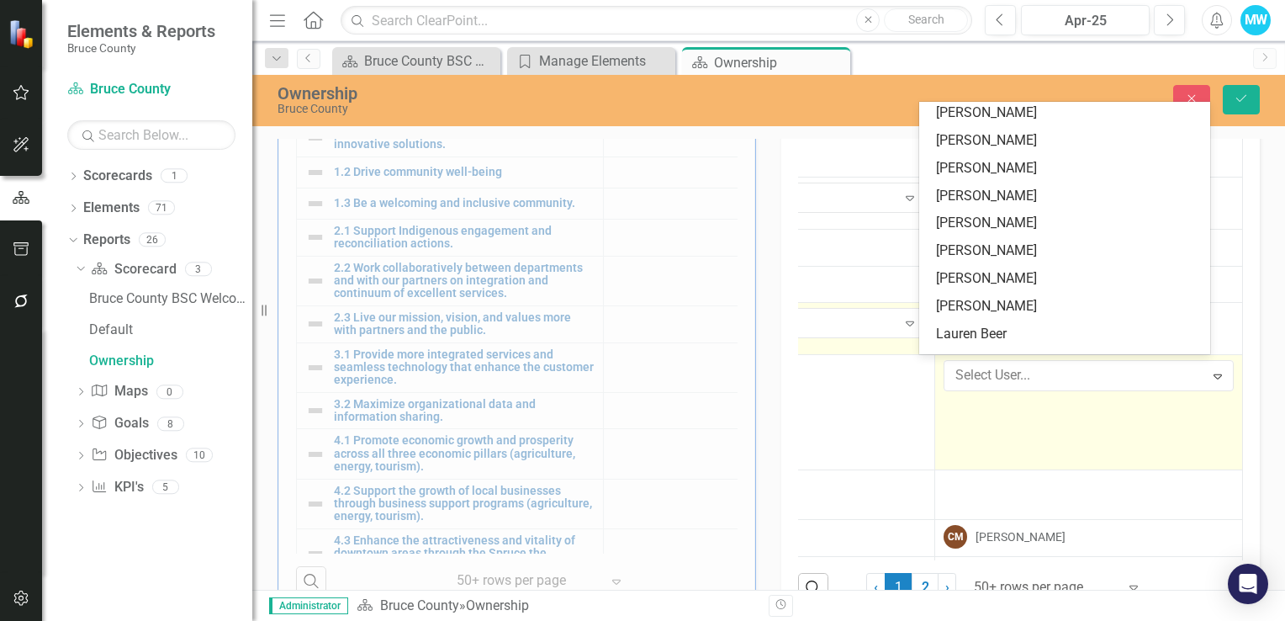
scroll to position [0, 0]
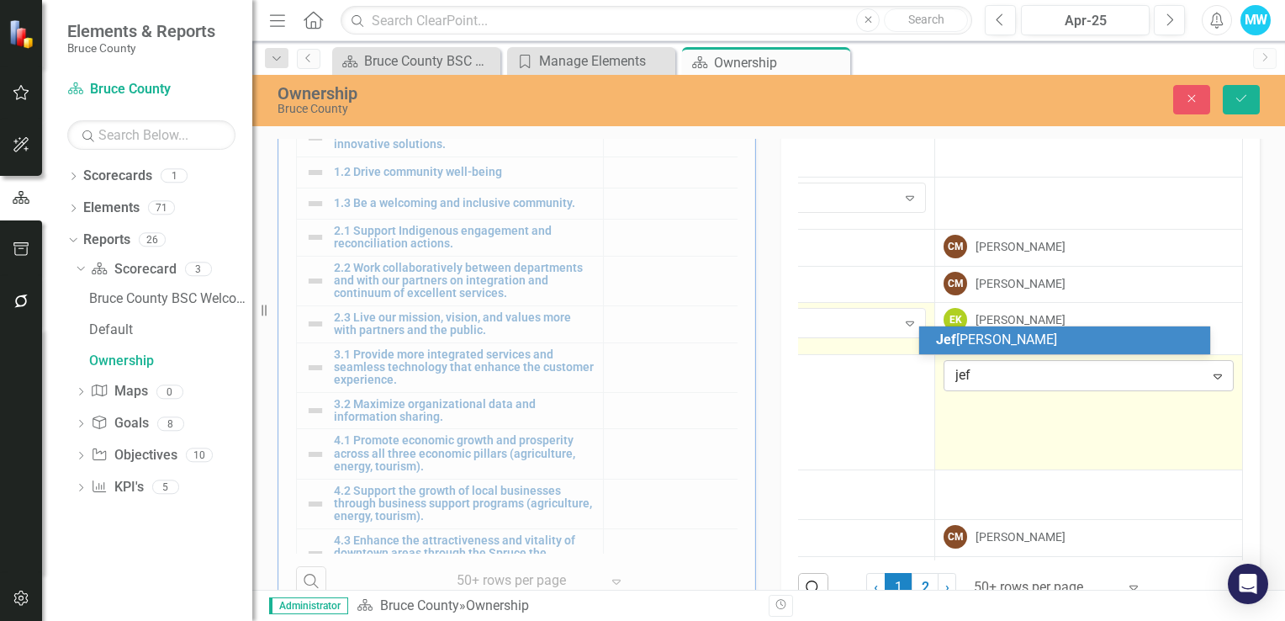
type input "[PERSON_NAME]"
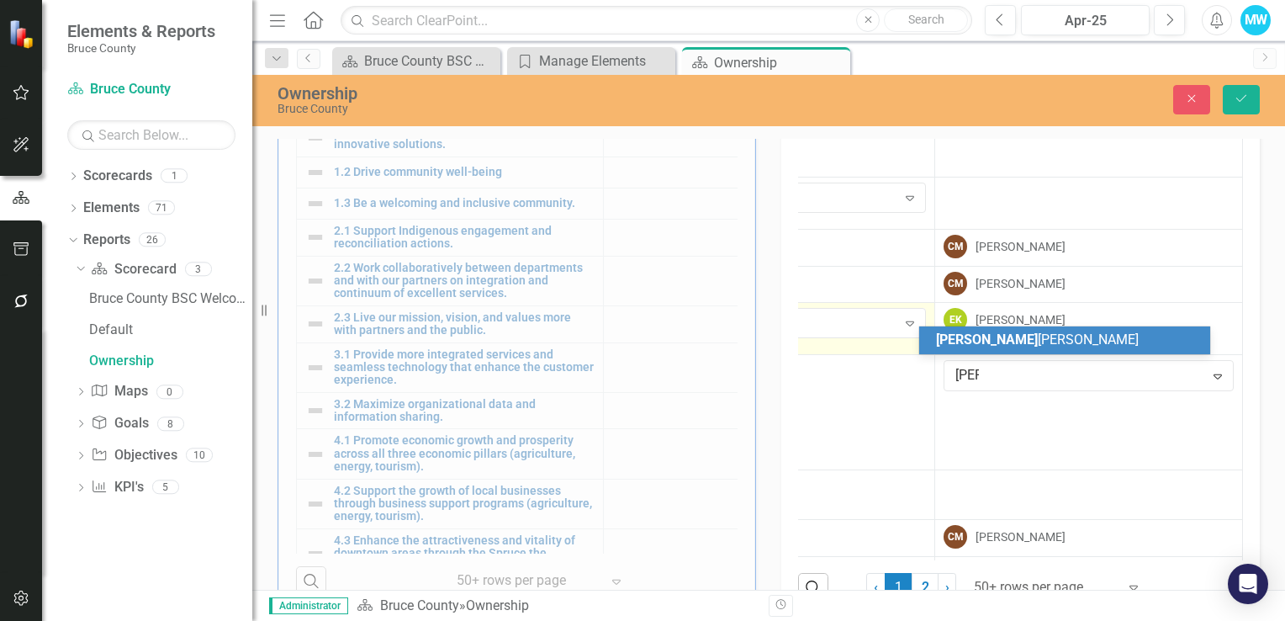
click at [1019, 336] on div "[PERSON_NAME] [PERSON_NAME]" at bounding box center [1067, 340] width 263 height 19
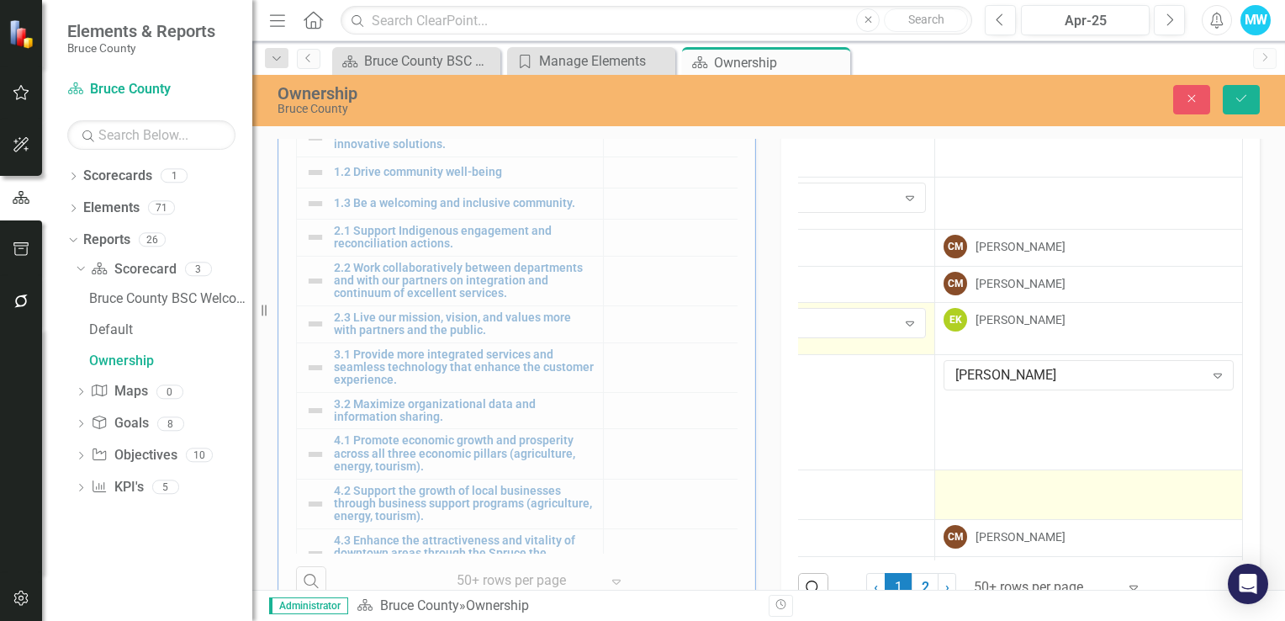
click at [982, 475] on div at bounding box center [1089, 485] width 290 height 20
click at [975, 475] on div at bounding box center [1089, 485] width 290 height 20
click at [972, 475] on div at bounding box center [1089, 485] width 290 height 20
click at [1052, 472] on td at bounding box center [1089, 494] width 308 height 50
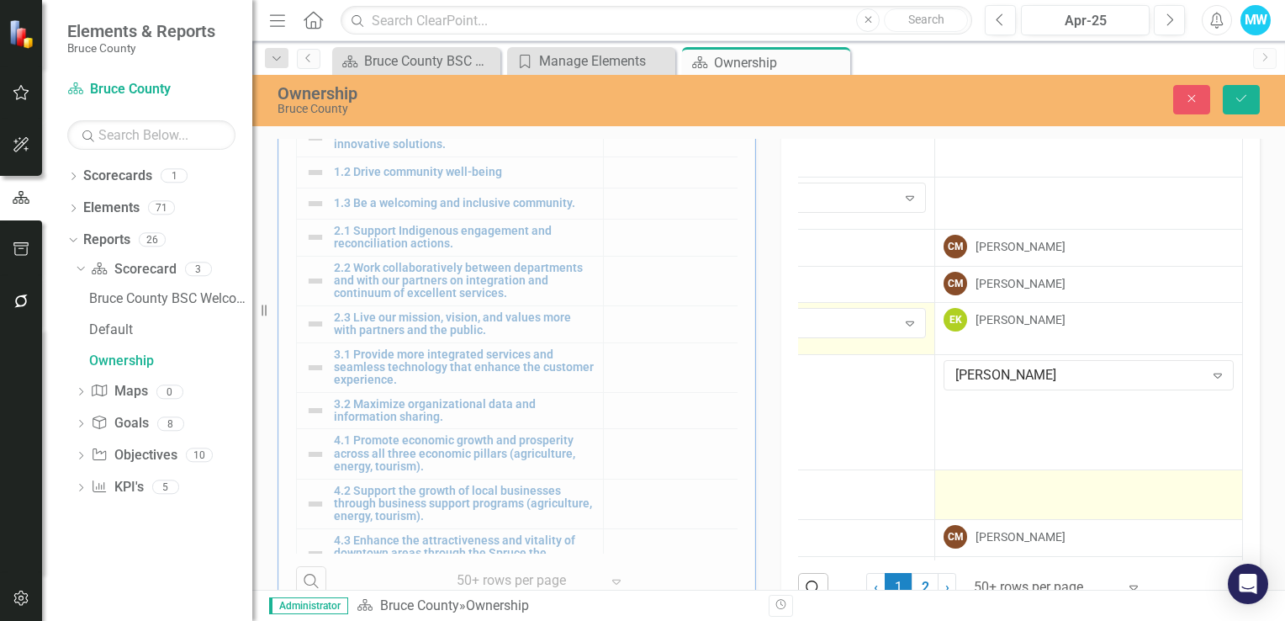
click at [1052, 472] on td at bounding box center [1089, 494] width 308 height 50
click at [1214, 489] on icon at bounding box center [1218, 491] width 8 height 5
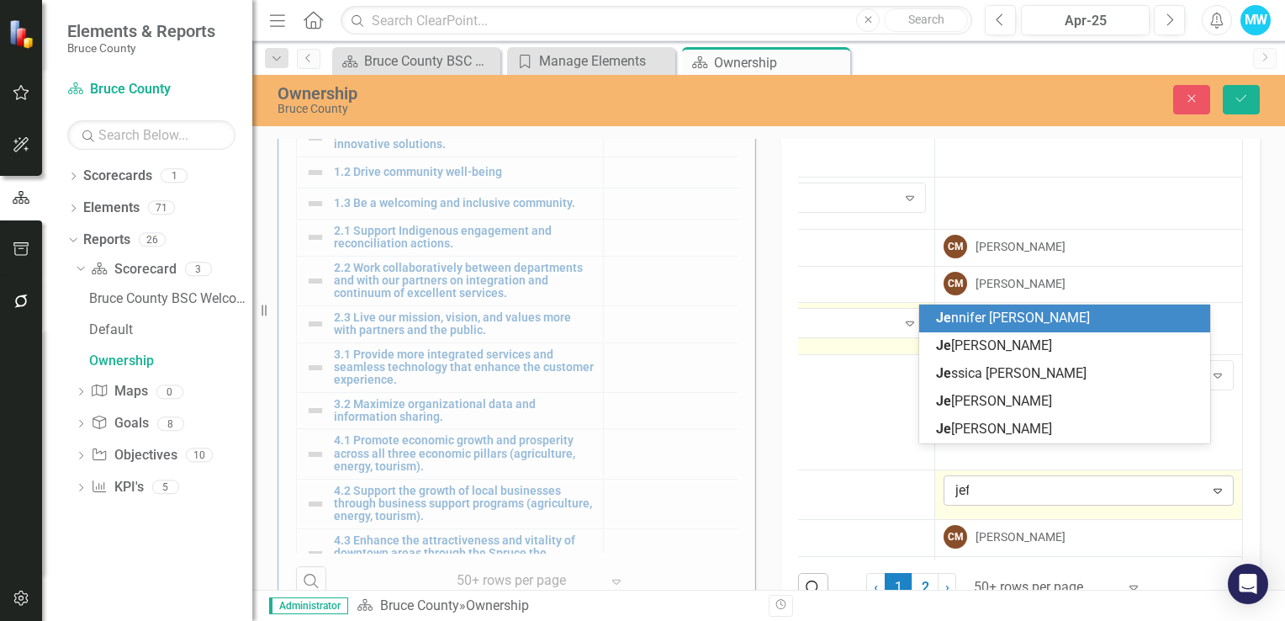
type input "[PERSON_NAME]"
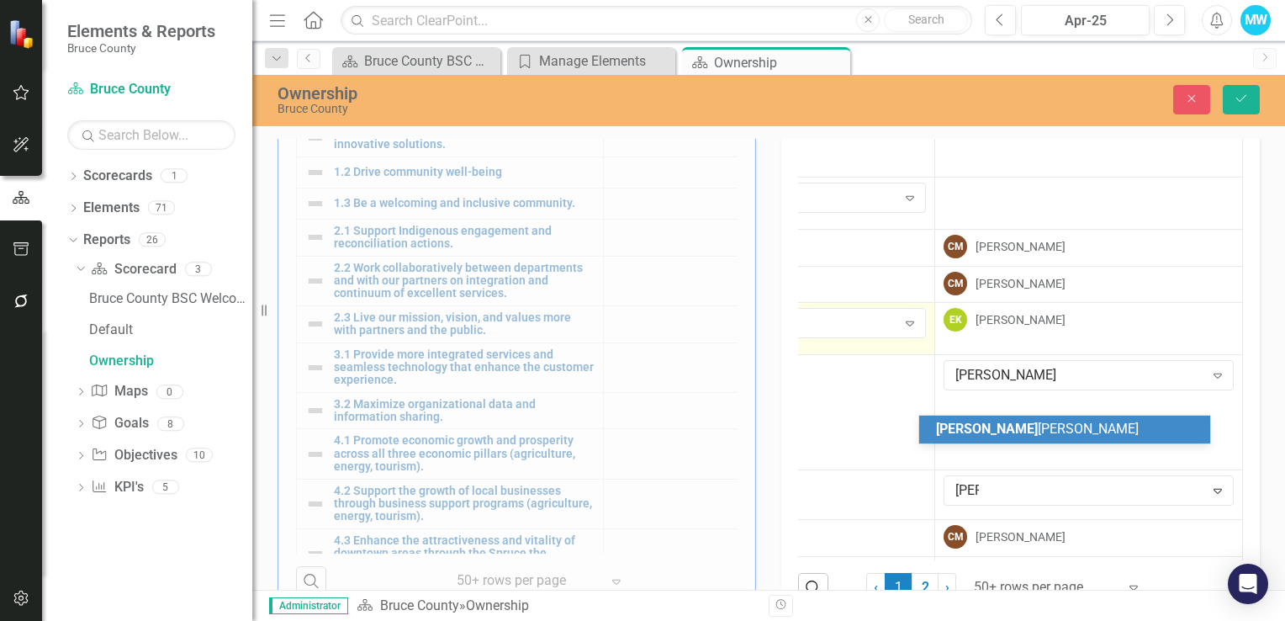
click at [1018, 426] on div "[PERSON_NAME] [PERSON_NAME]" at bounding box center [1067, 429] width 263 height 19
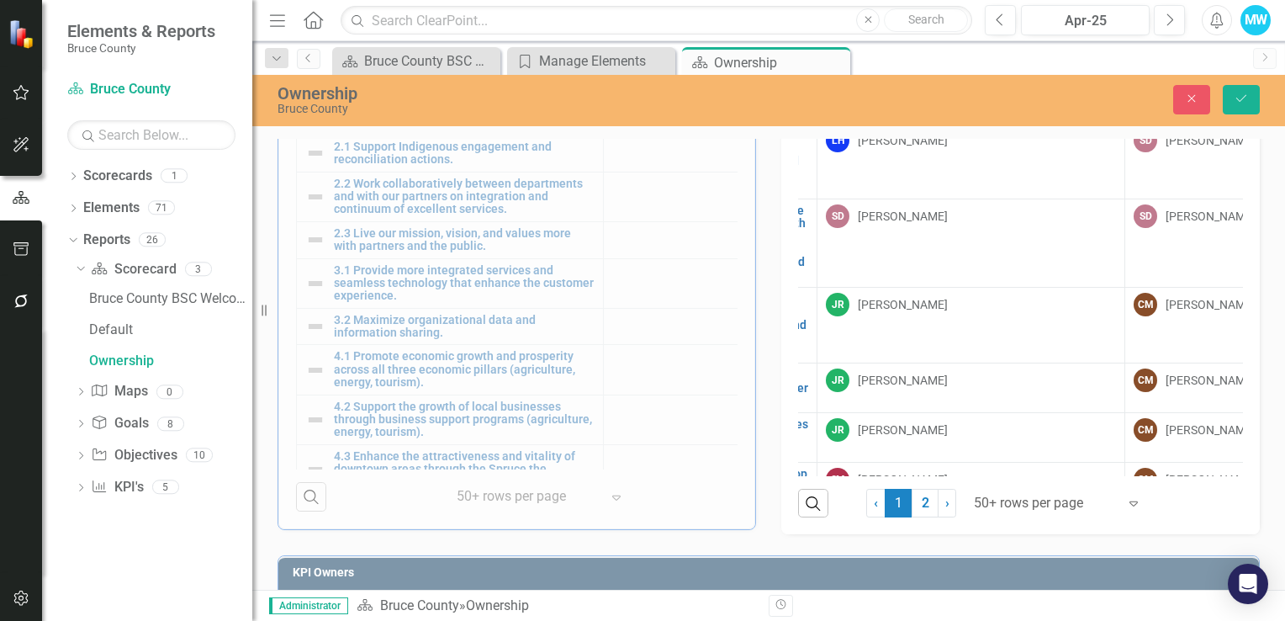
scroll to position [2466, 289]
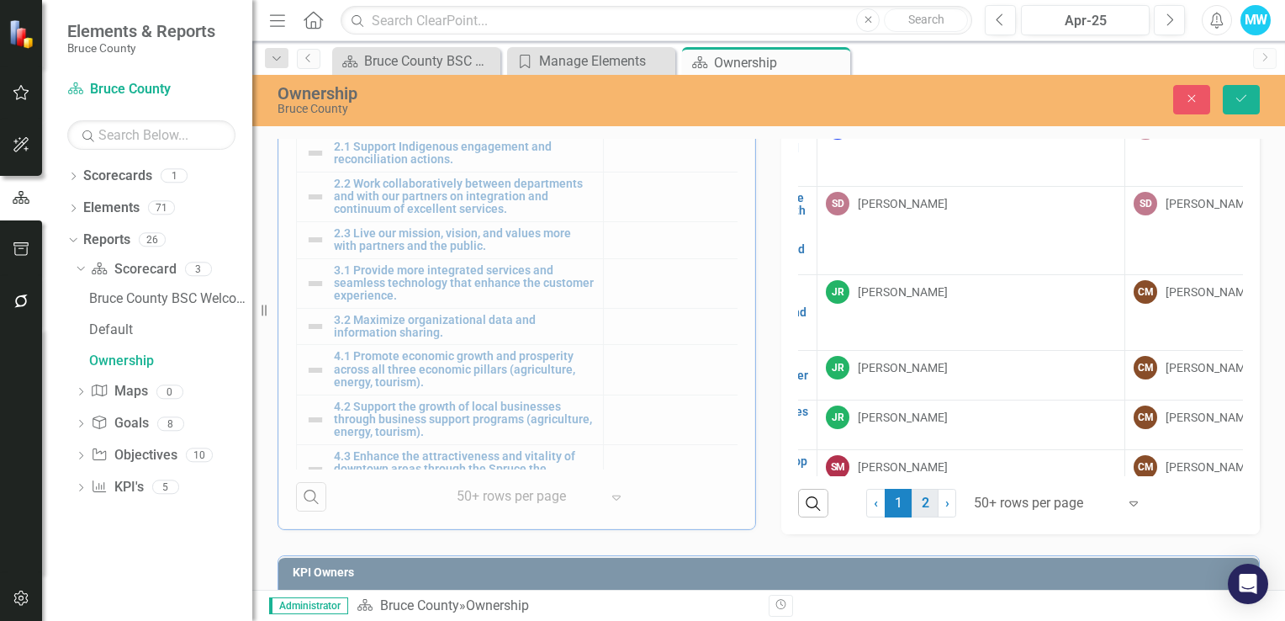
click at [913, 511] on link "2" at bounding box center [925, 503] width 27 height 29
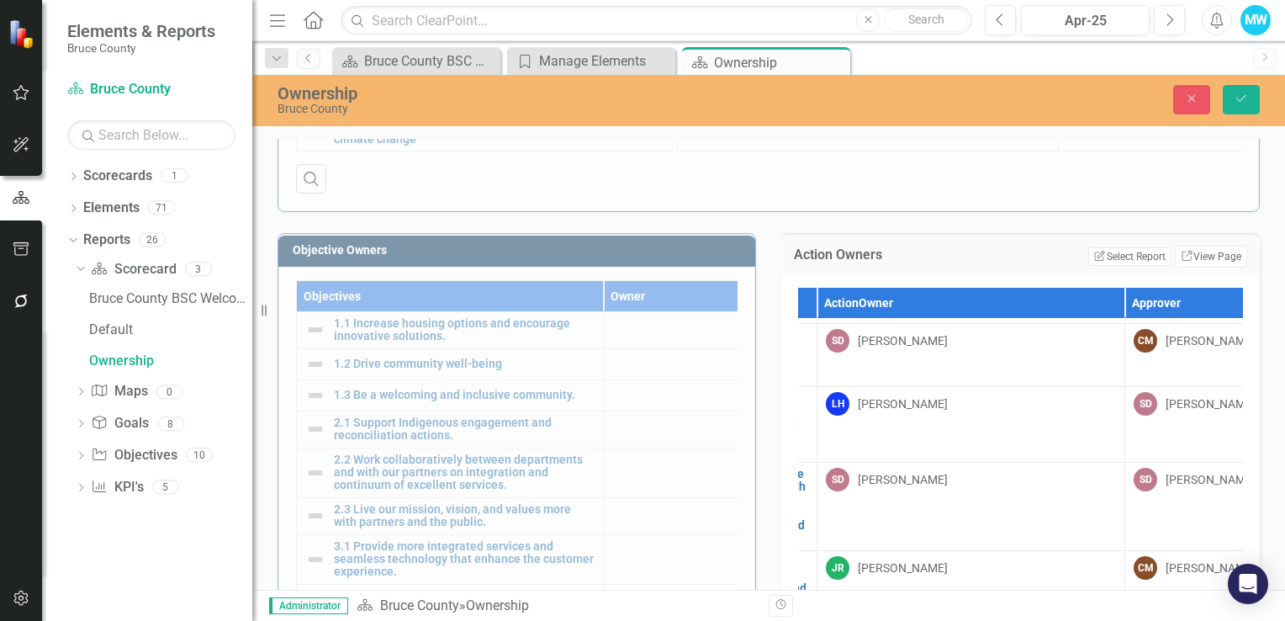
scroll to position [313, 0]
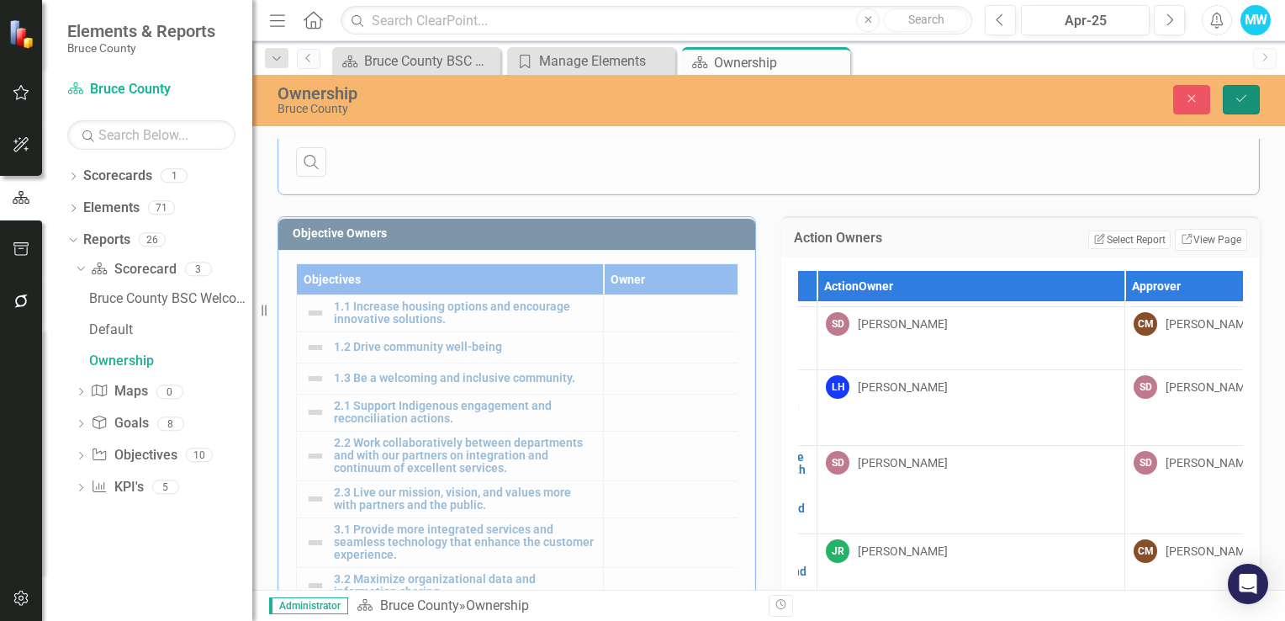
click at [1241, 102] on icon "Save" at bounding box center [1241, 99] width 15 height 12
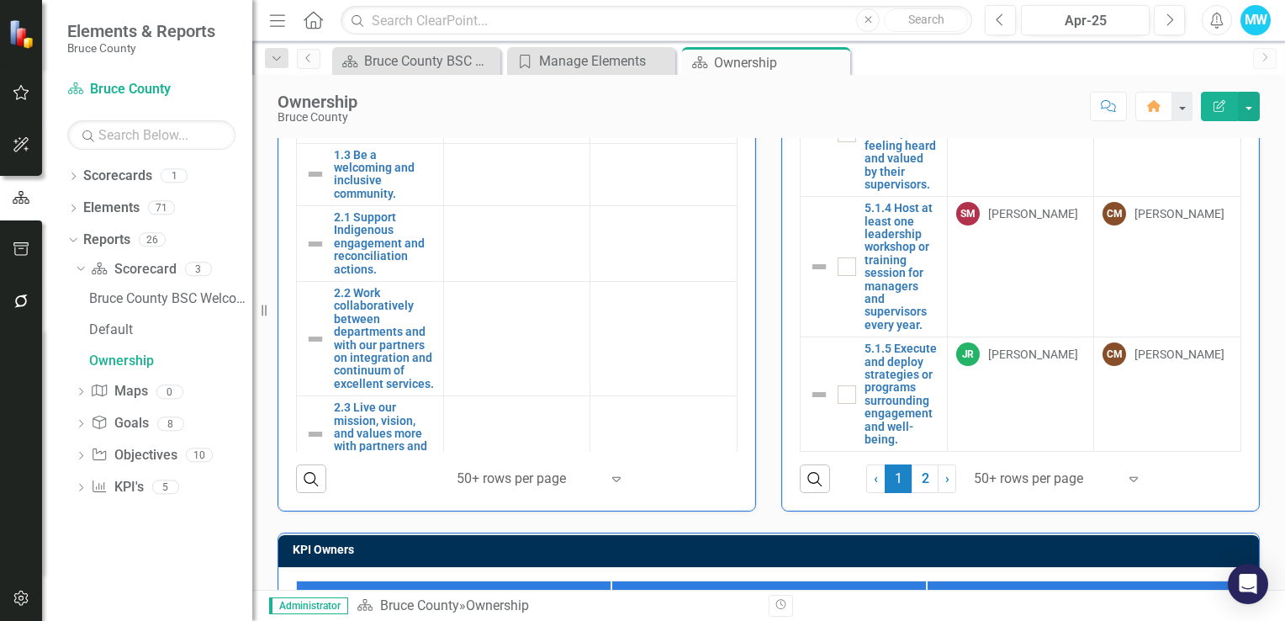
scroll to position [8069, 0]
drag, startPoint x: 912, startPoint y: 473, endPoint x: 936, endPoint y: 490, distance: 29.6
click at [912, 473] on link "2" at bounding box center [925, 478] width 27 height 29
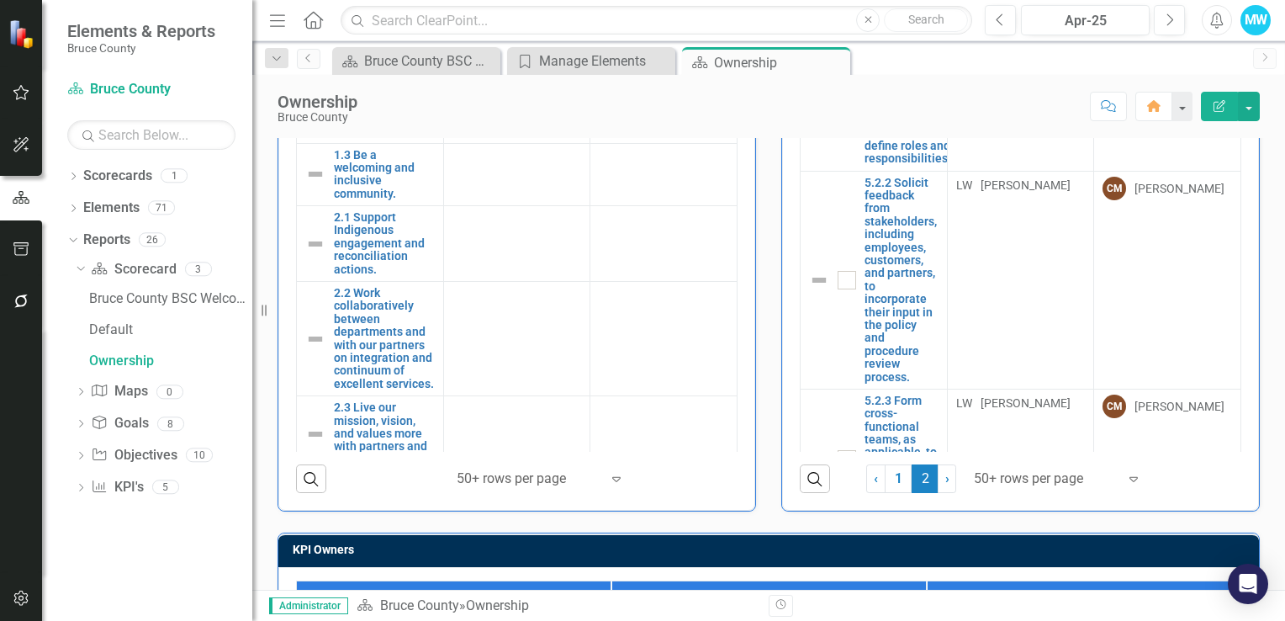
checkbox input "false"
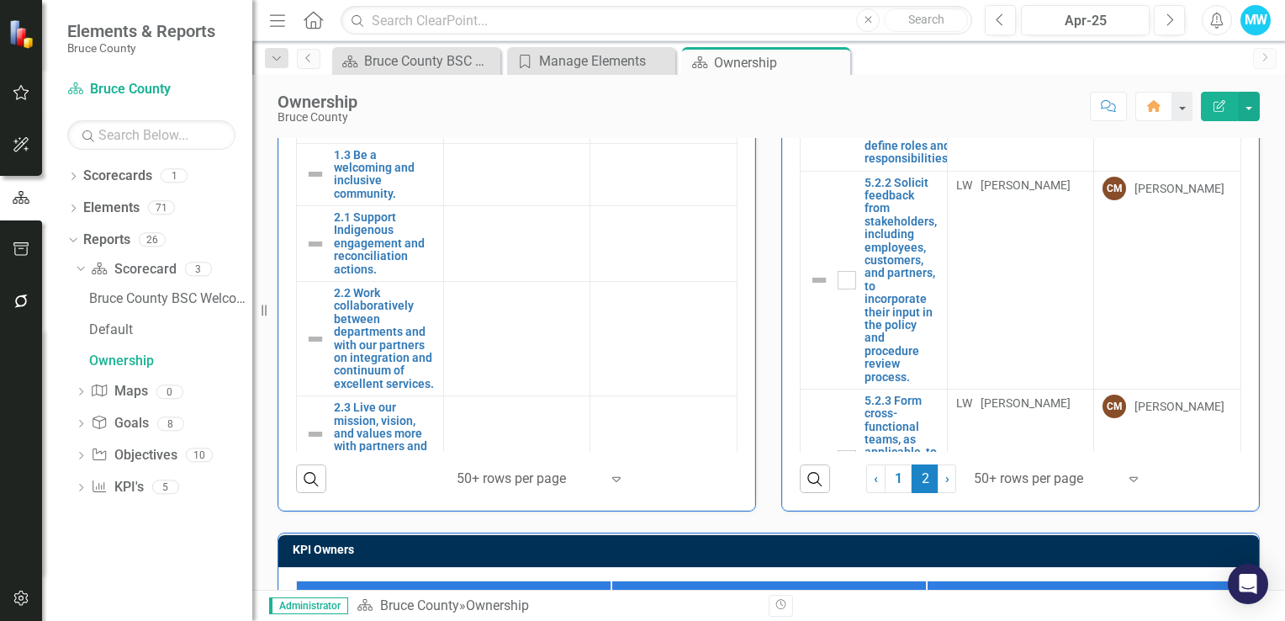
checkbox input "false"
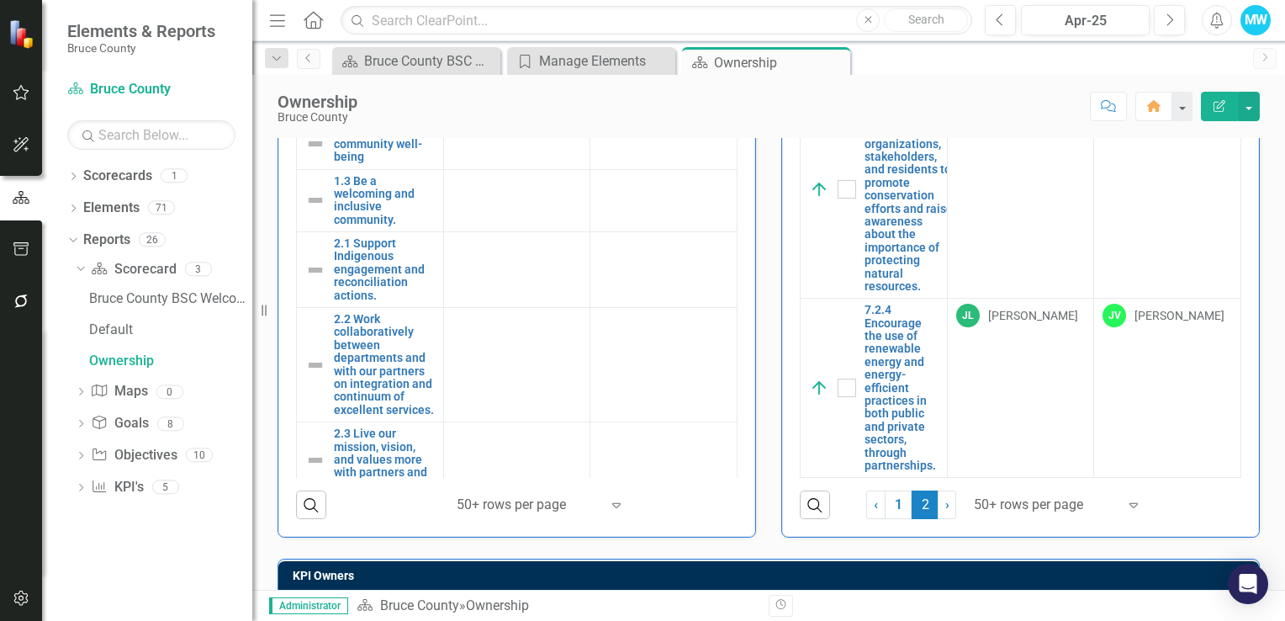
scroll to position [595, 0]
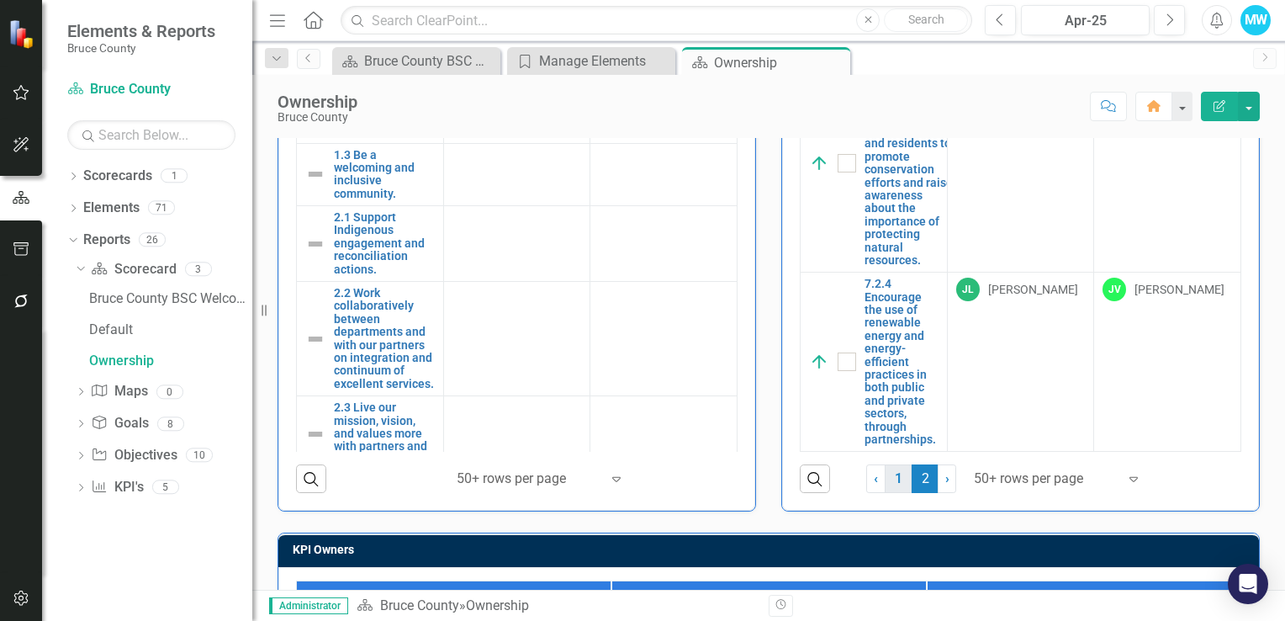
click at [888, 476] on link "1" at bounding box center [898, 478] width 27 height 29
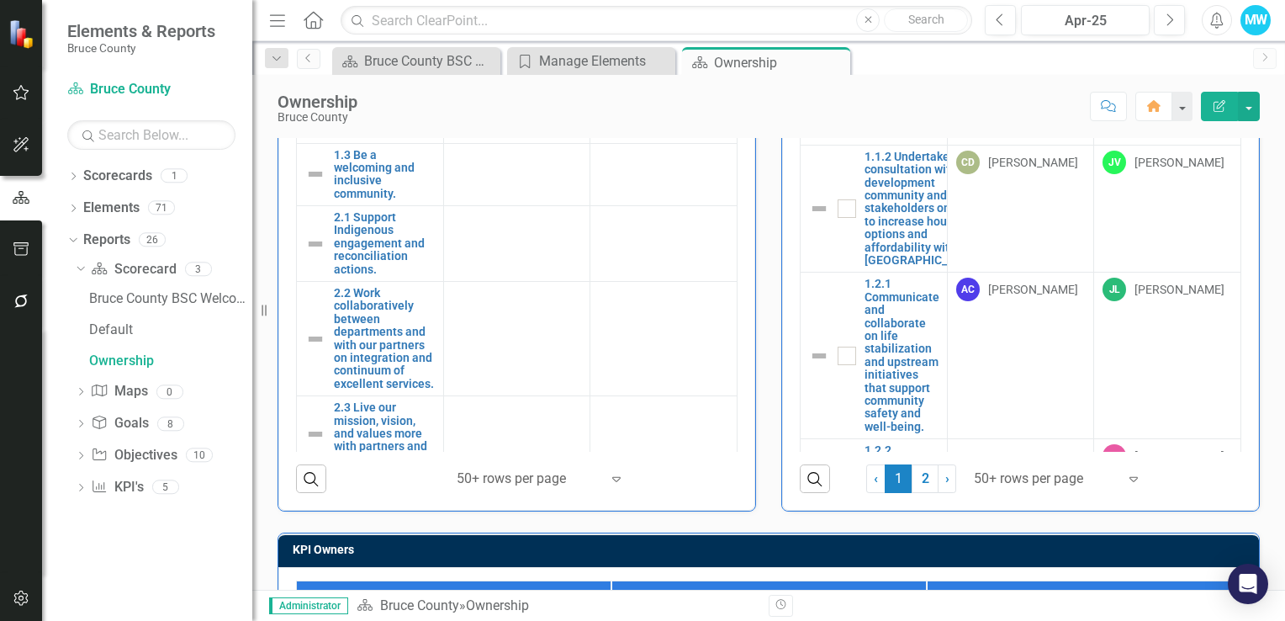
checkbox input "true"
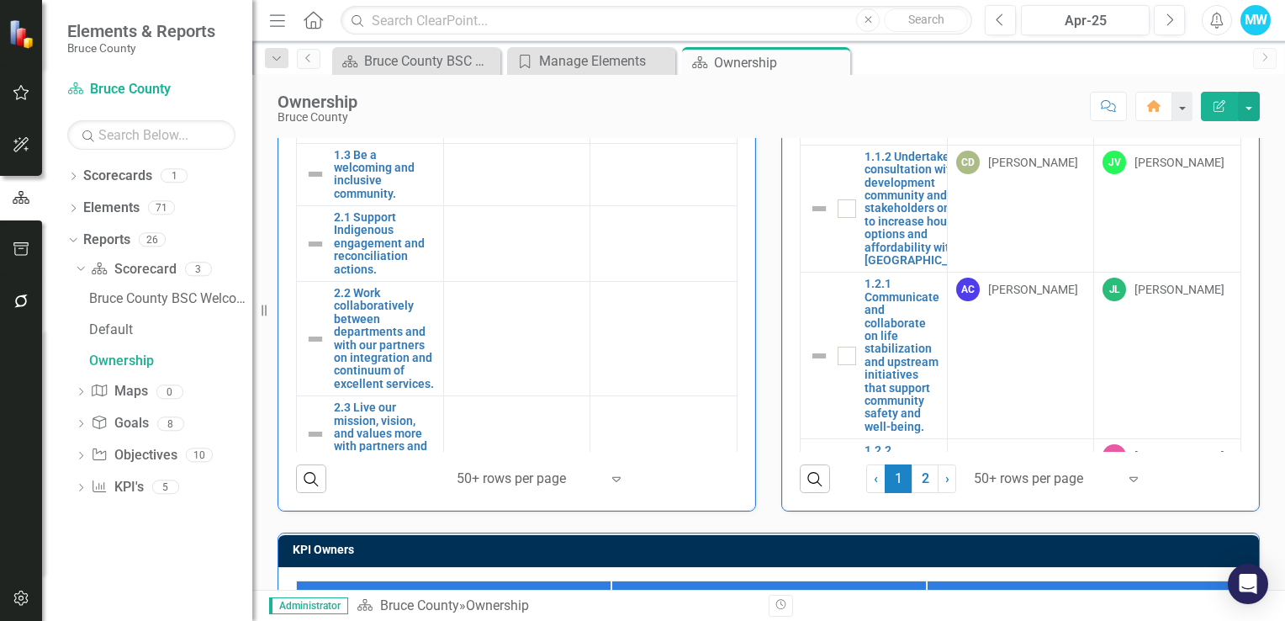
checkbox input "true"
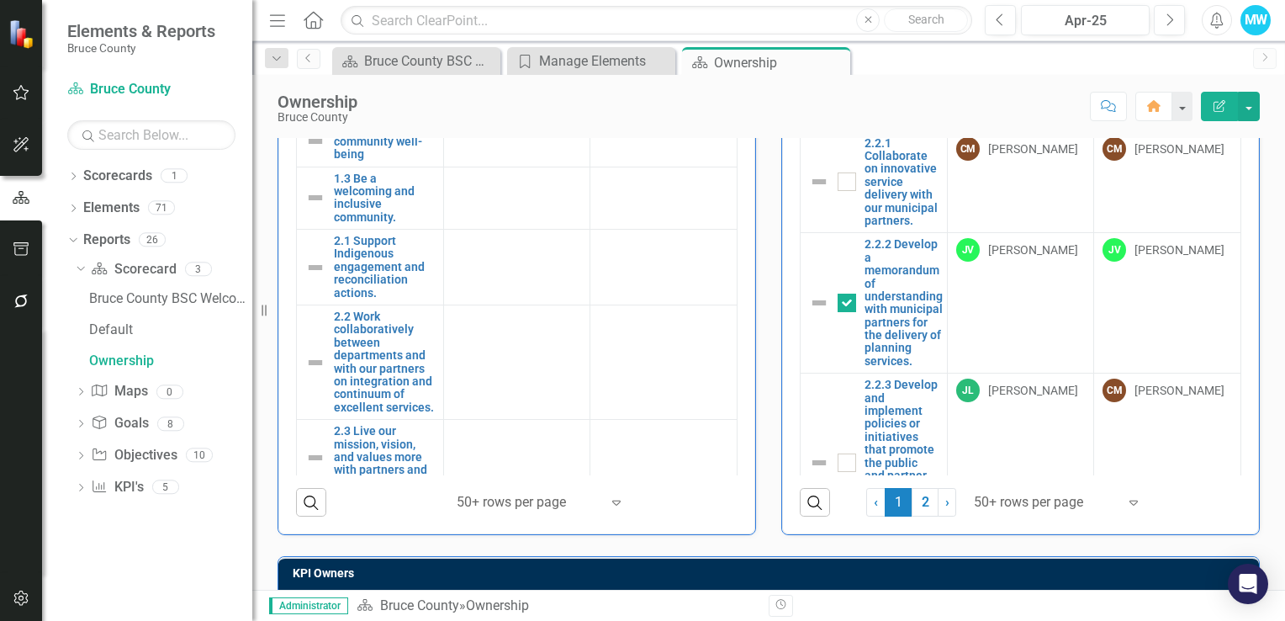
scroll to position [1598, 0]
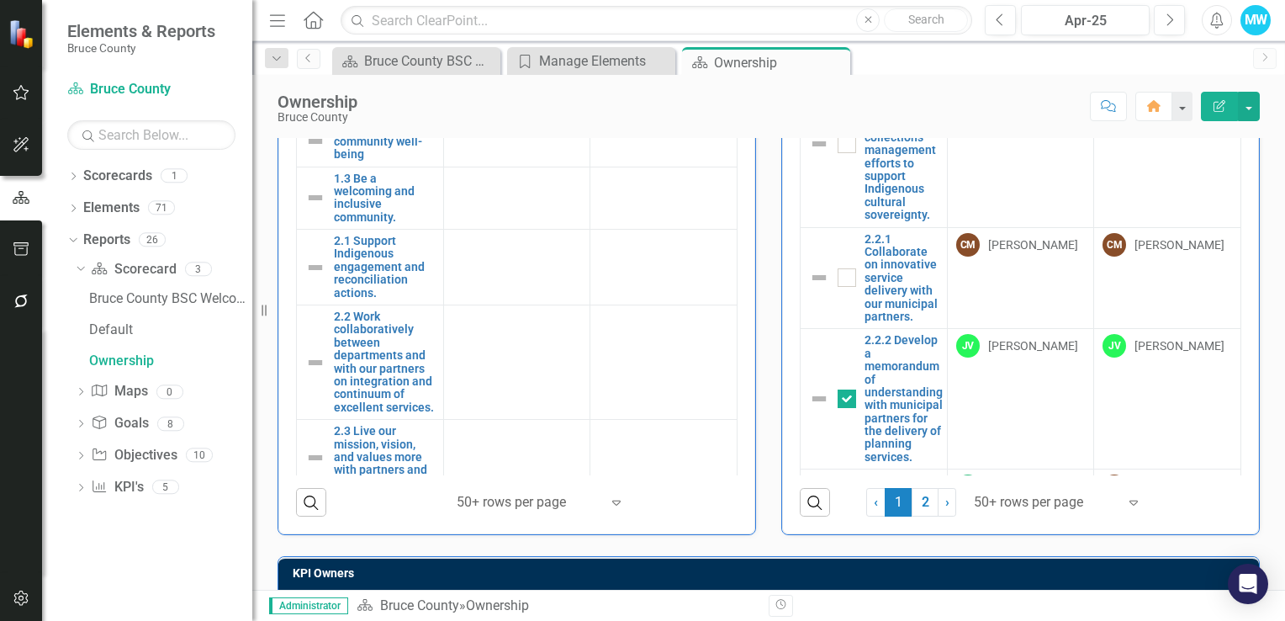
click at [975, 61] on td at bounding box center [1020, 3] width 147 height 114
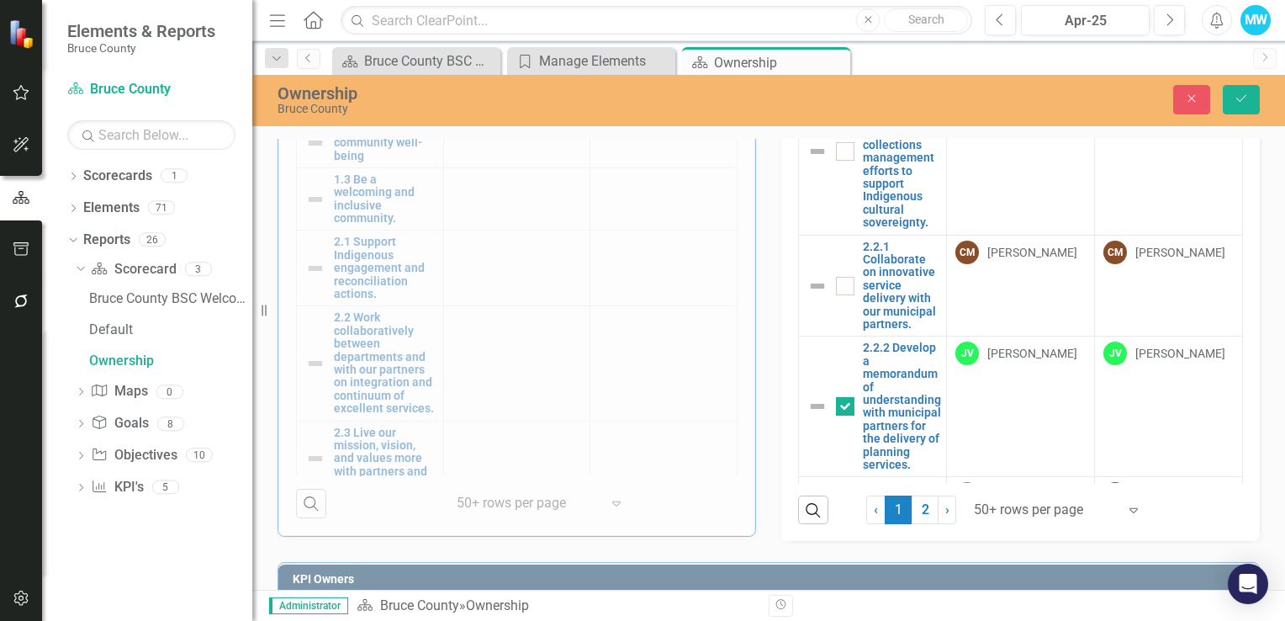
type input "[PERSON_NAME]"
click at [1131, 68] on td at bounding box center [1169, 11] width 148 height 114
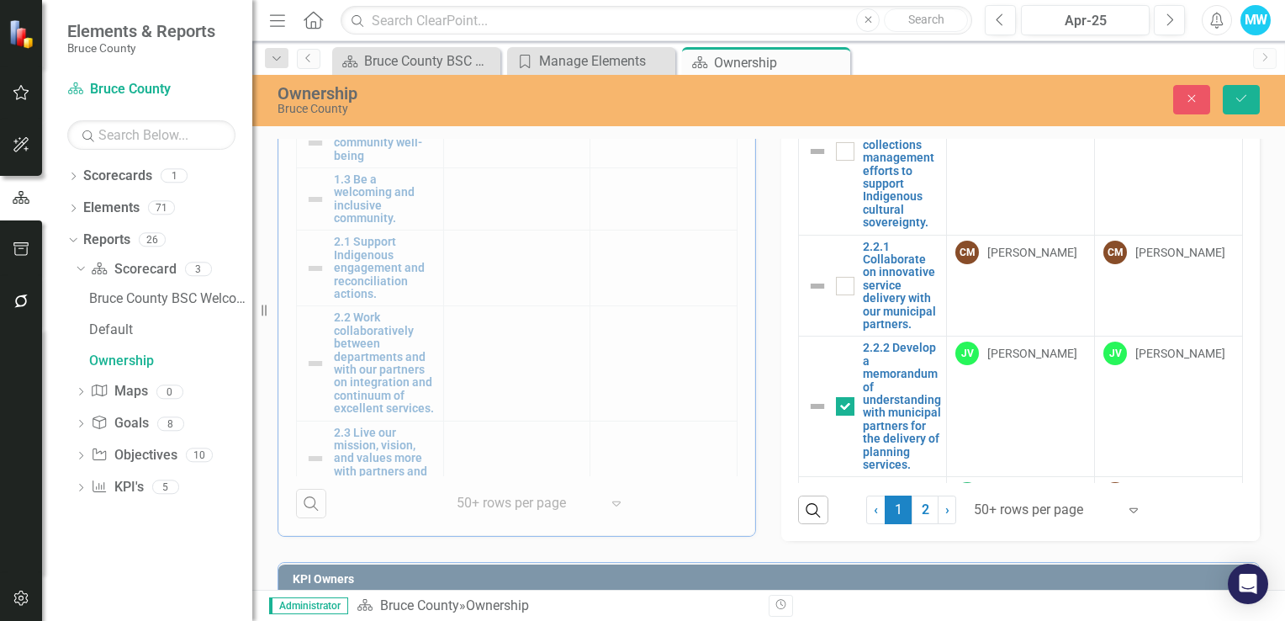
click at [1131, 68] on td at bounding box center [1169, 11] width 148 height 114
type input "[PERSON_NAME]"
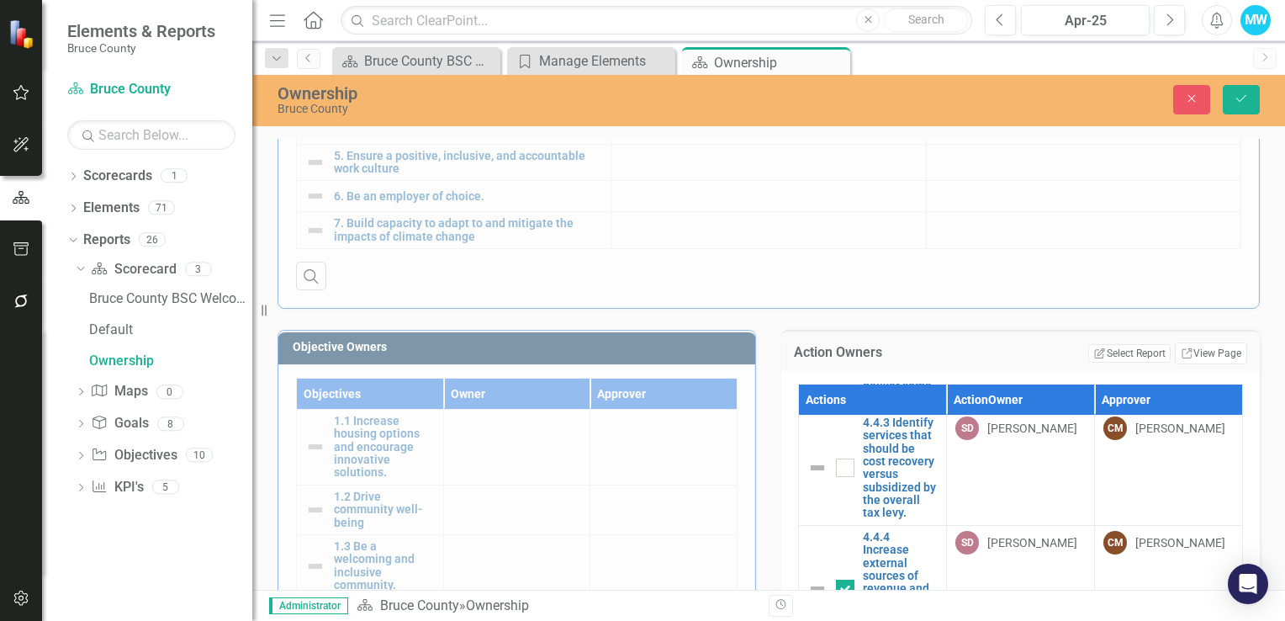
scroll to position [5216, 0]
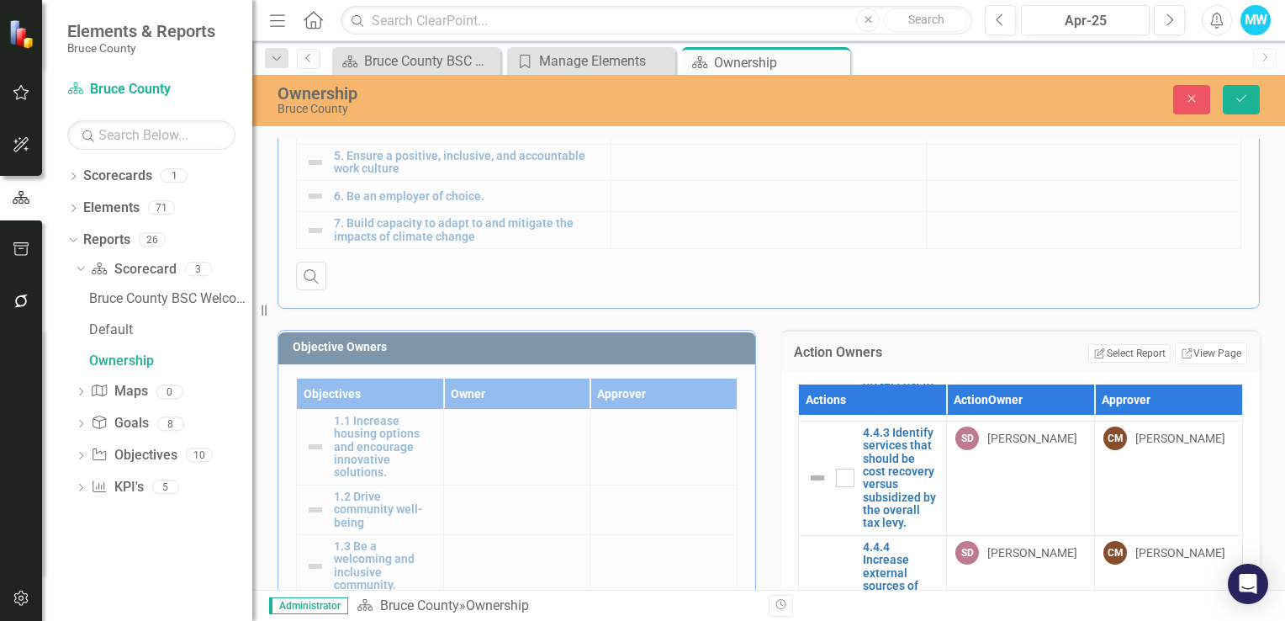
type input "[PERSON_NAME]"
